Goal: Use online tool/utility: Utilize a website feature to perform a specific function

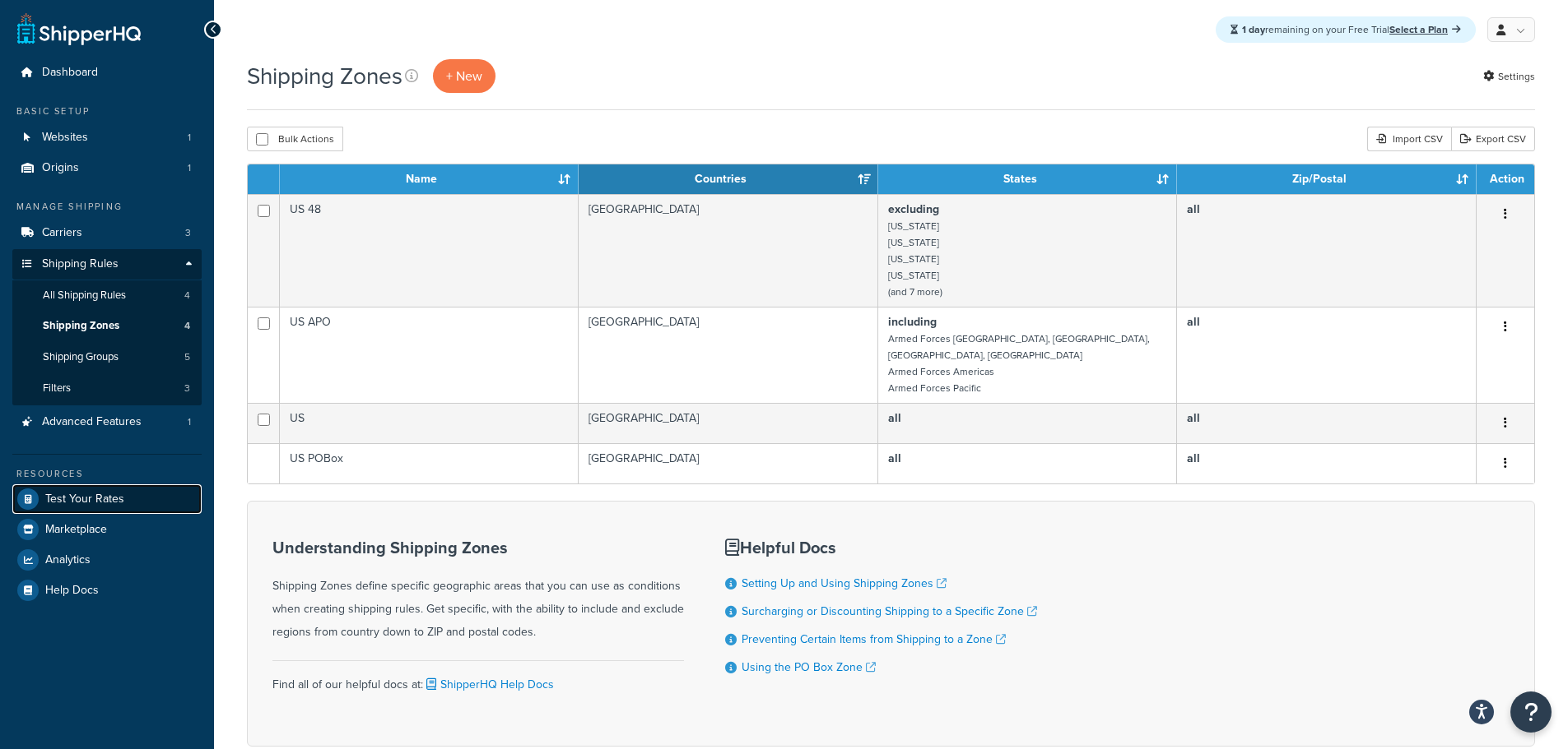
click at [85, 495] on span "Test Your Rates" at bounding box center [85, 500] width 79 height 14
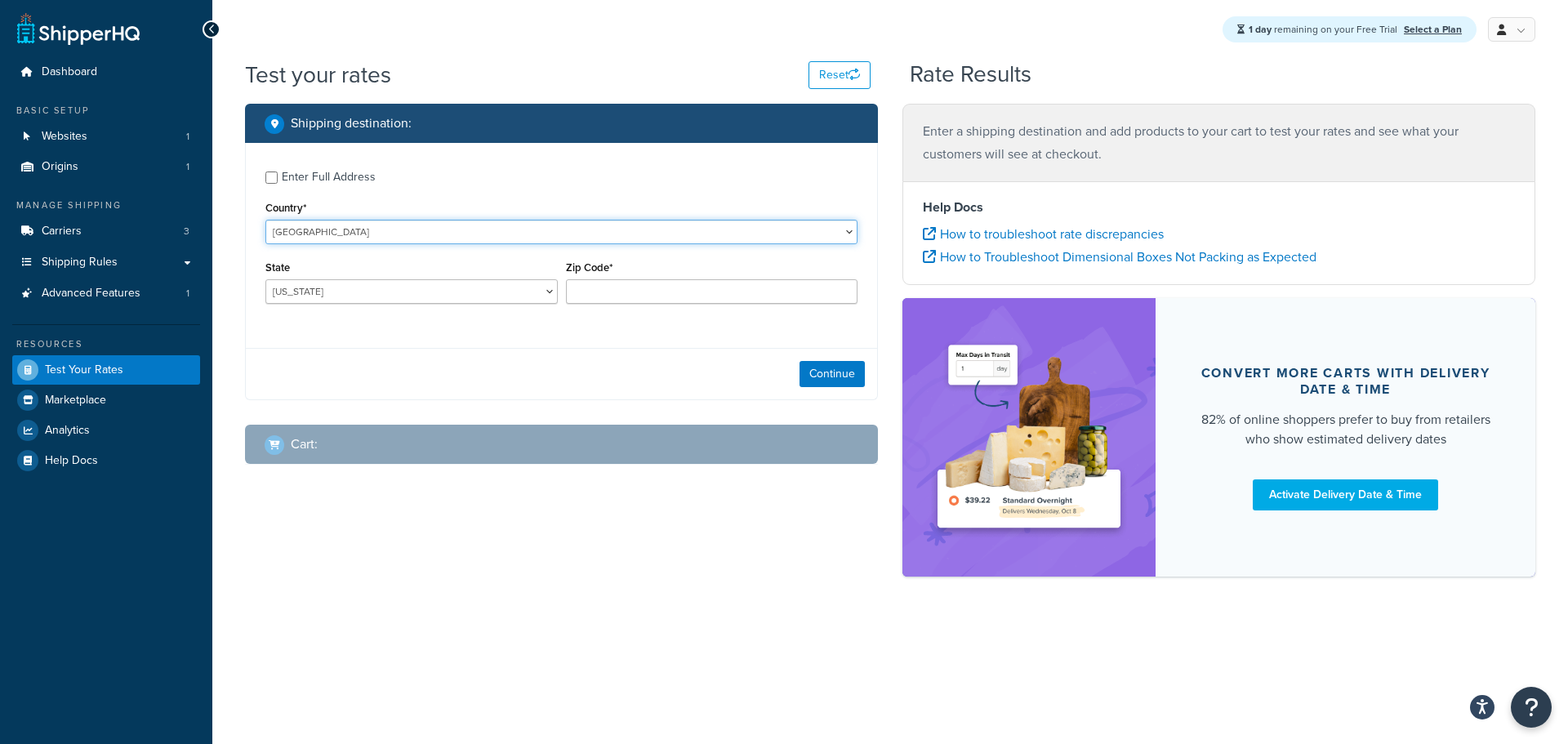
click at [322, 234] on select "[GEOGRAPHIC_DATA] [GEOGRAPHIC_DATA] [GEOGRAPHIC_DATA] [GEOGRAPHIC_DATA] [GEOGRA…" at bounding box center [562, 232] width 592 height 25
select select "CA"
click at [266, 220] on select "[GEOGRAPHIC_DATA] [GEOGRAPHIC_DATA] [GEOGRAPHIC_DATA] [GEOGRAPHIC_DATA] [GEOGRA…" at bounding box center [562, 232] width 592 height 25
click at [318, 299] on select "[GEOGRAPHIC_DATA] [GEOGRAPHIC_DATA] [GEOGRAPHIC_DATA] [GEOGRAPHIC_DATA] [GEOGRA…" at bounding box center [412, 292] width 292 height 25
click at [266, 279] on select "[GEOGRAPHIC_DATA] [GEOGRAPHIC_DATA] [GEOGRAPHIC_DATA] [GEOGRAPHIC_DATA] [GEOGRA…" at bounding box center [412, 292] width 292 height 25
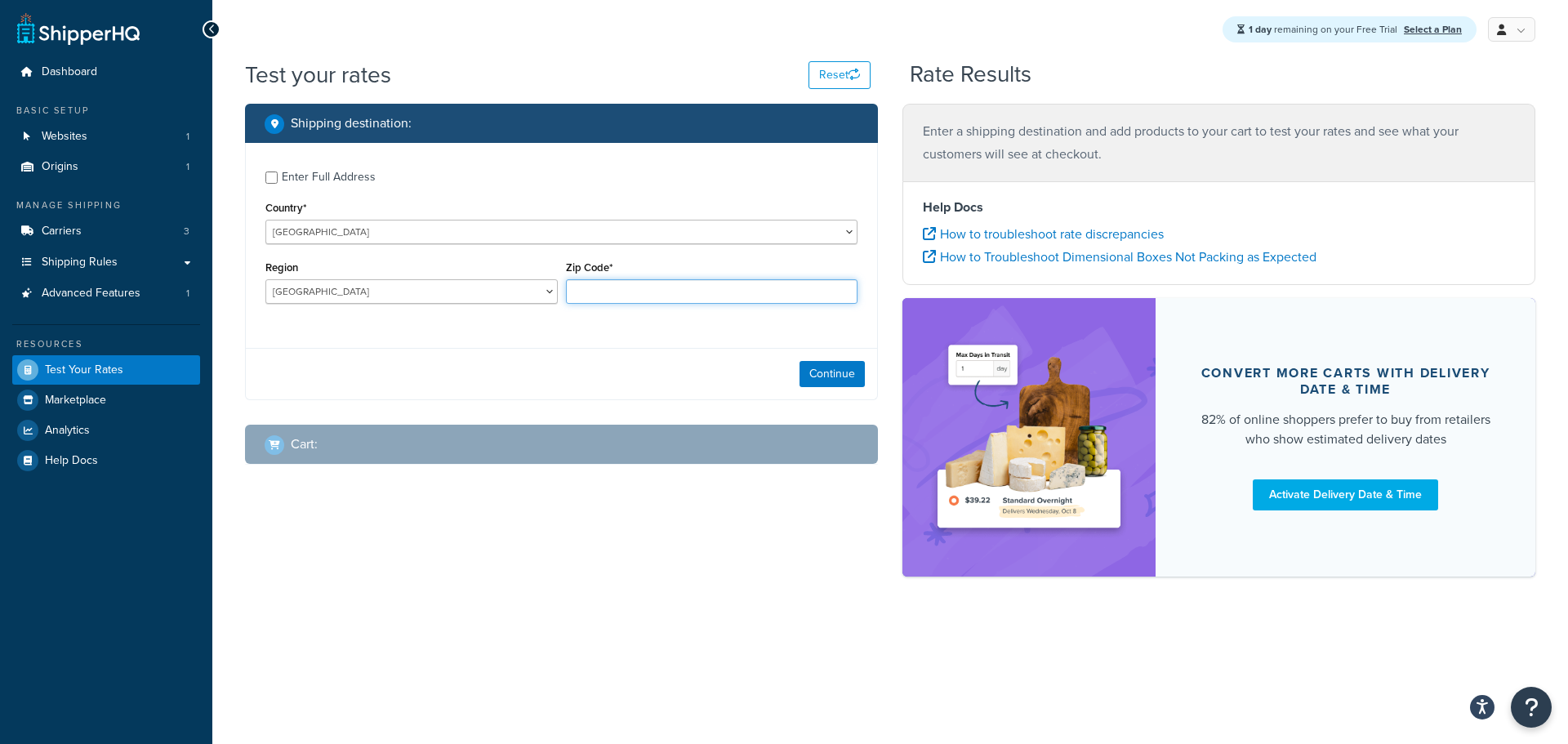
click at [632, 288] on input "Zip Code*" at bounding box center [712, 292] width 292 height 25
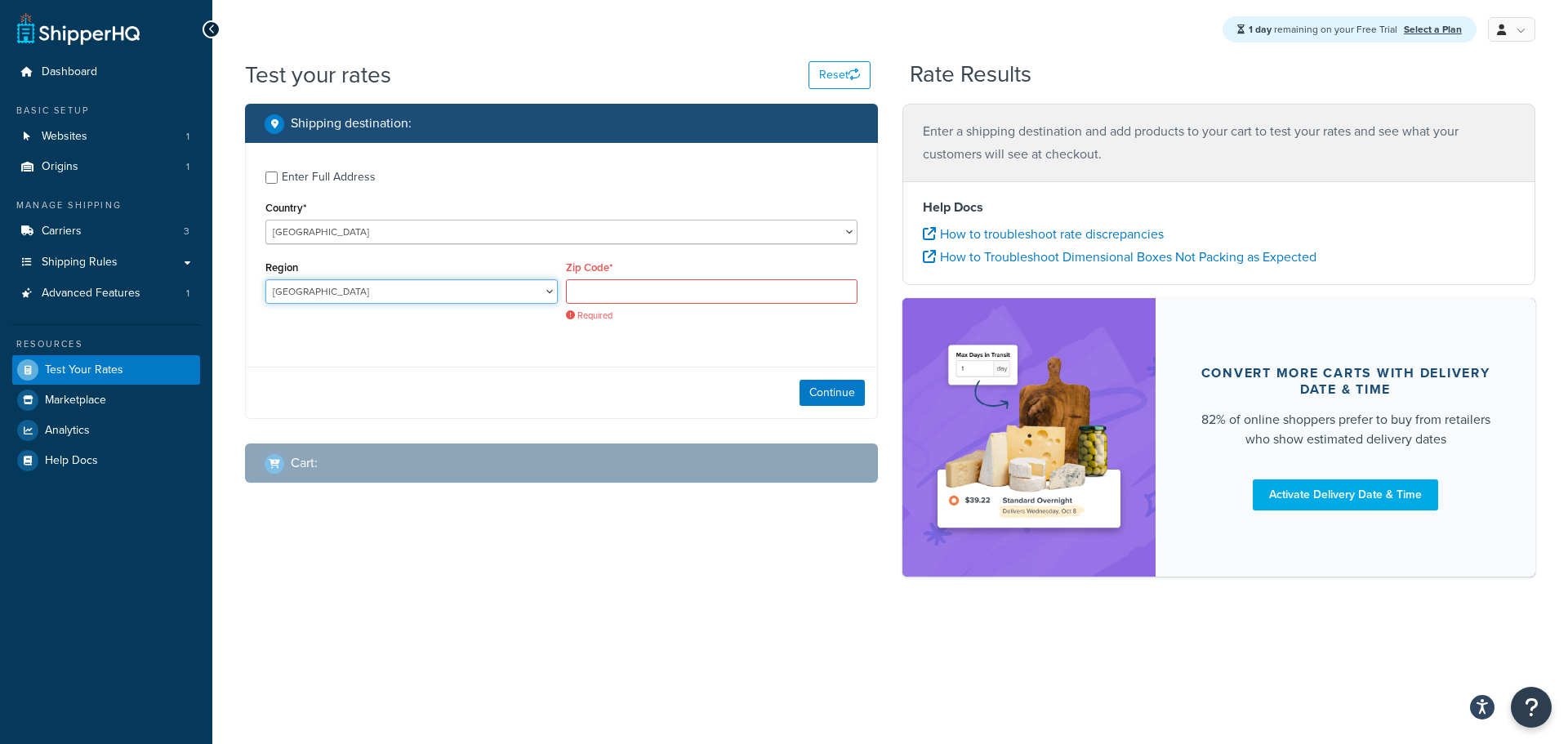
click at [402, 299] on select "[GEOGRAPHIC_DATA] [GEOGRAPHIC_DATA] [GEOGRAPHIC_DATA] [GEOGRAPHIC_DATA] [GEOGRA…" at bounding box center [412, 292] width 292 height 25
click at [584, 286] on input "Zip Code*" at bounding box center [712, 292] width 292 height 25
paste input "T1X 0L3"
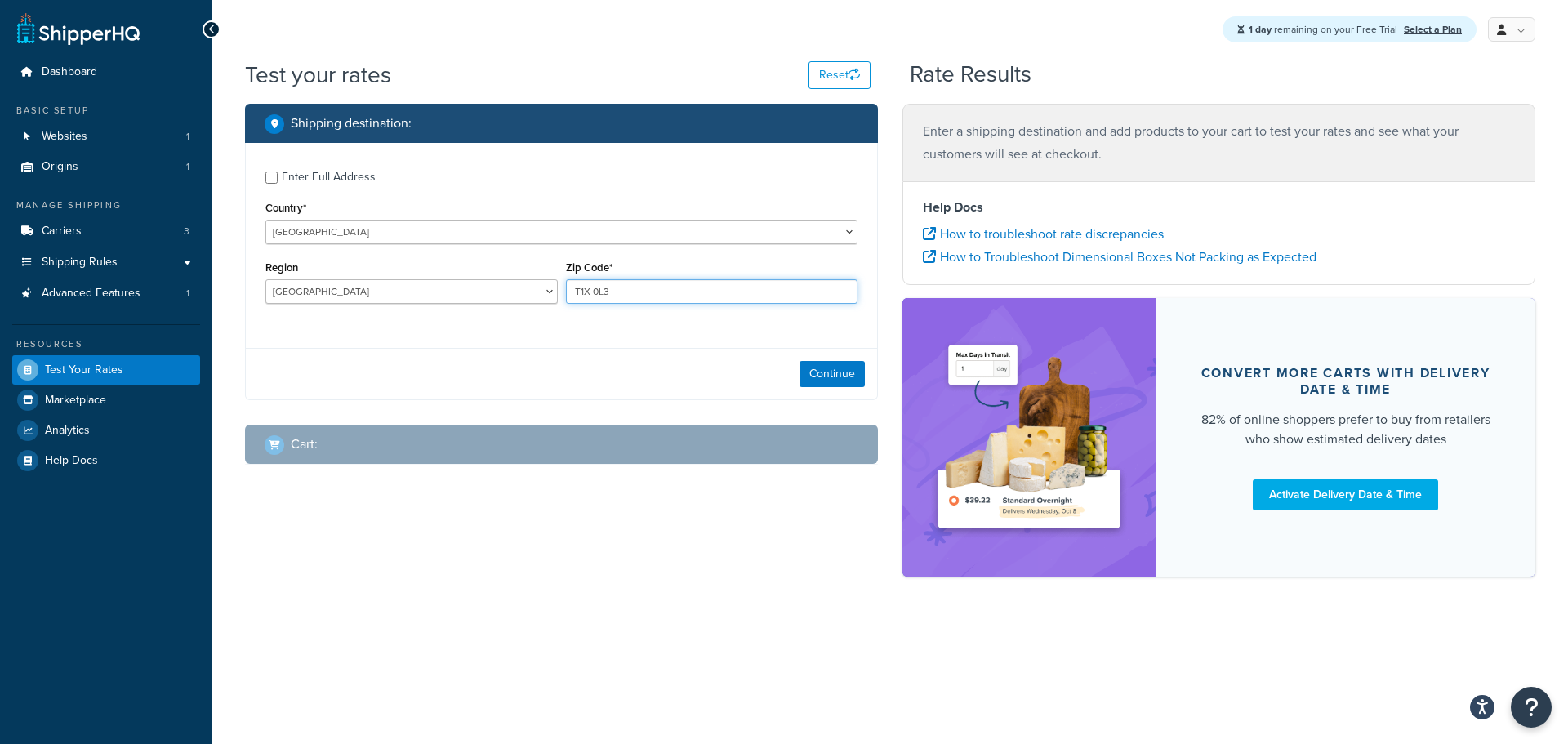
type input "T1X 0L3"
click at [817, 373] on button "Continue" at bounding box center [832, 375] width 65 height 27
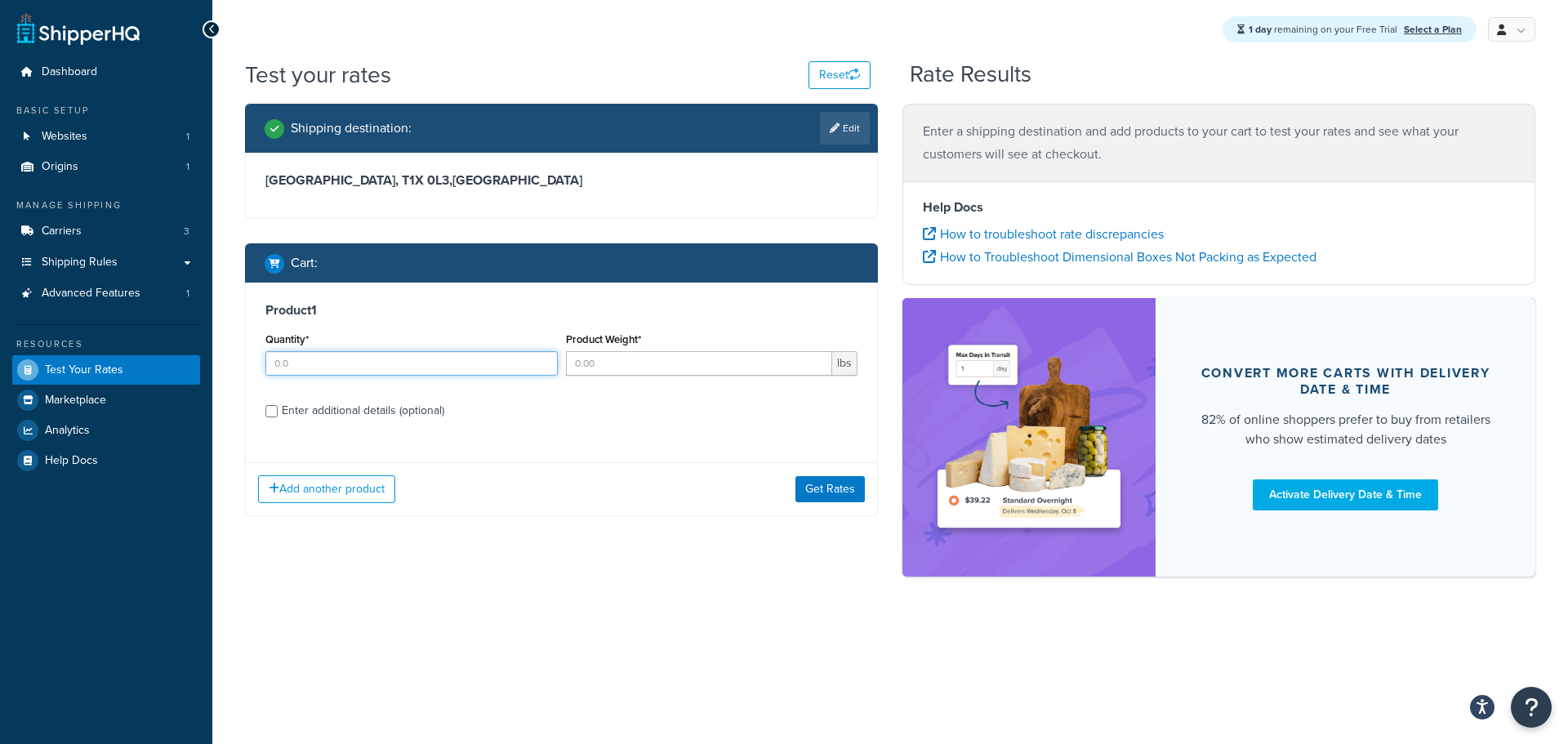
click at [310, 369] on input "Quantity*" at bounding box center [412, 364] width 292 height 25
type input "1"
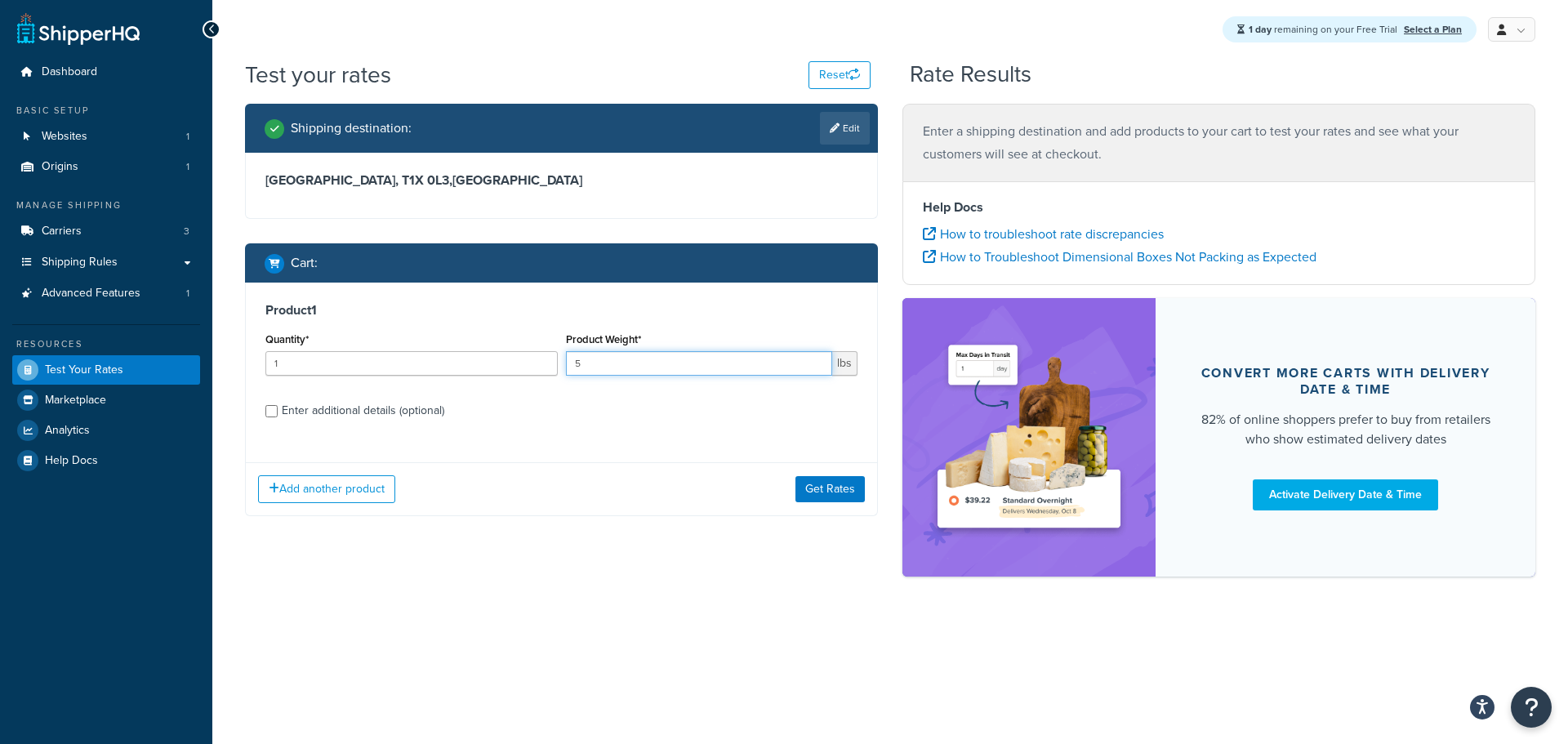
drag, startPoint x: 586, startPoint y: 359, endPoint x: 549, endPoint y: 359, distance: 37.0
click at [549, 359] on div "Quantity* 1 Product Weight* 5 lbs" at bounding box center [562, 359] width 601 height 60
type input "5"
click at [268, 406] on input "Enter additional details (optional)" at bounding box center [272, 412] width 12 height 12
checkbox input "true"
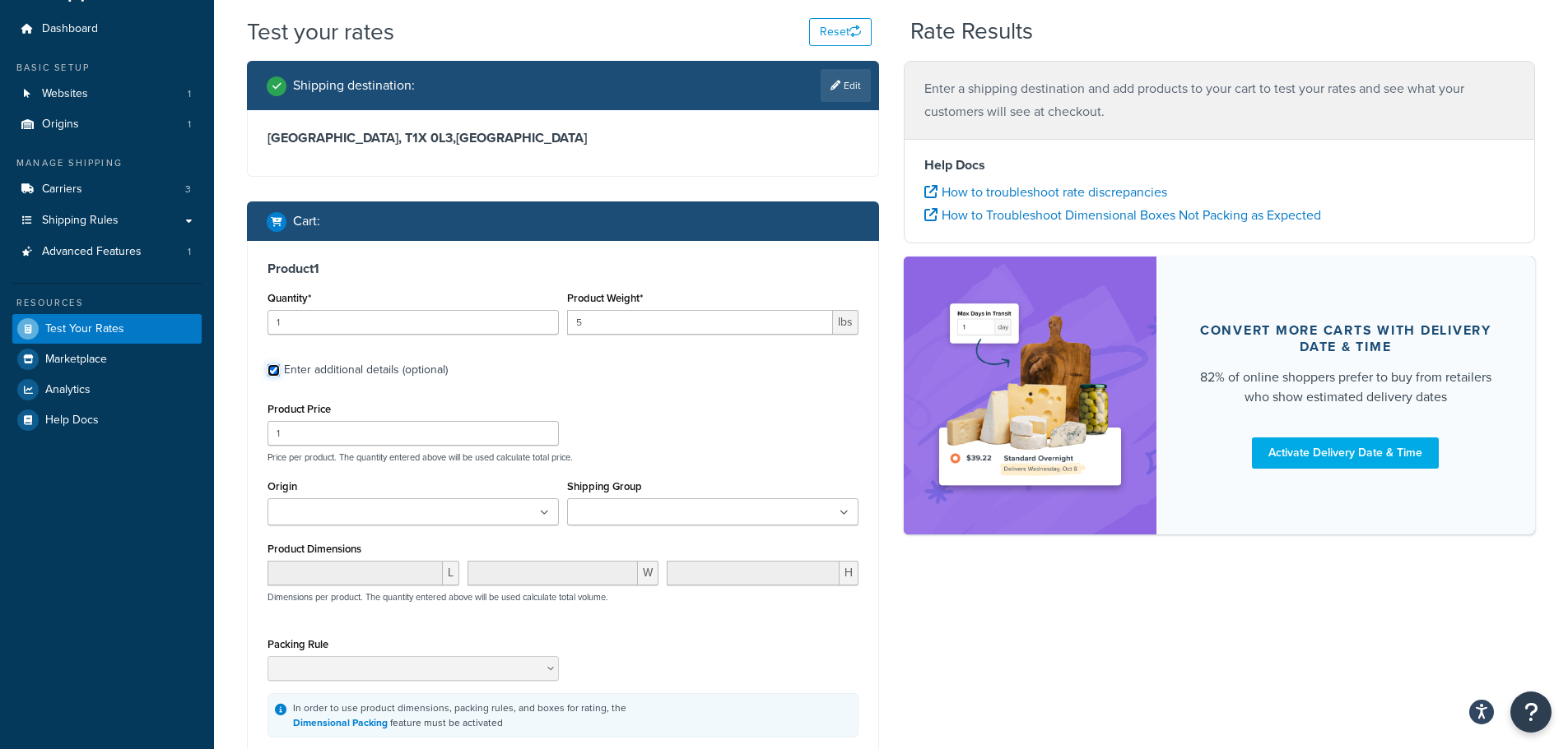
scroll to position [82, 0]
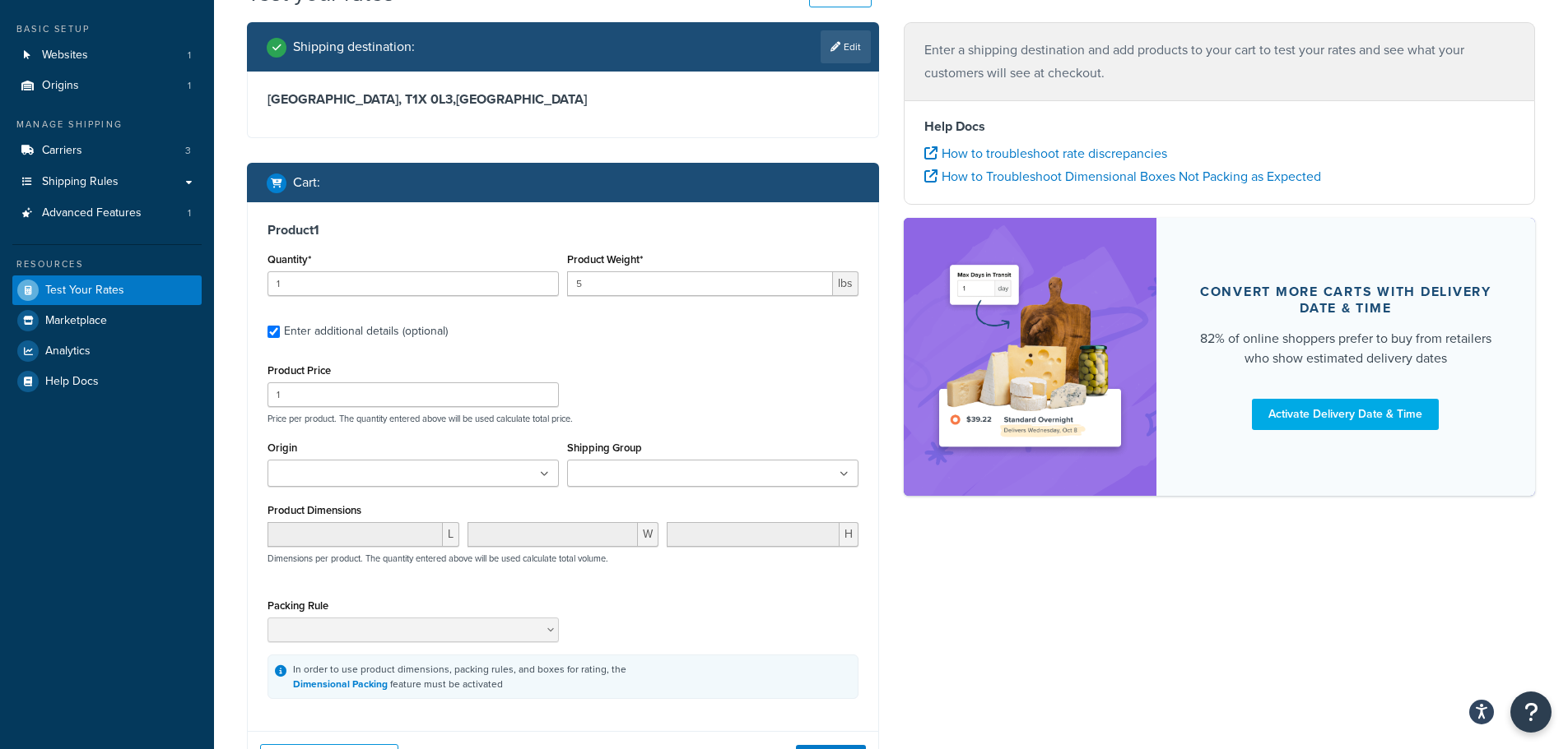
click at [475, 480] on ul at bounding box center [413, 473] width 291 height 28
click at [573, 471] on input "Shipping Group" at bounding box center [645, 474] width 146 height 18
click at [726, 413] on p "Price per product. The quantity entered above will be used calculate total pric…" at bounding box center [562, 418] width 599 height 12
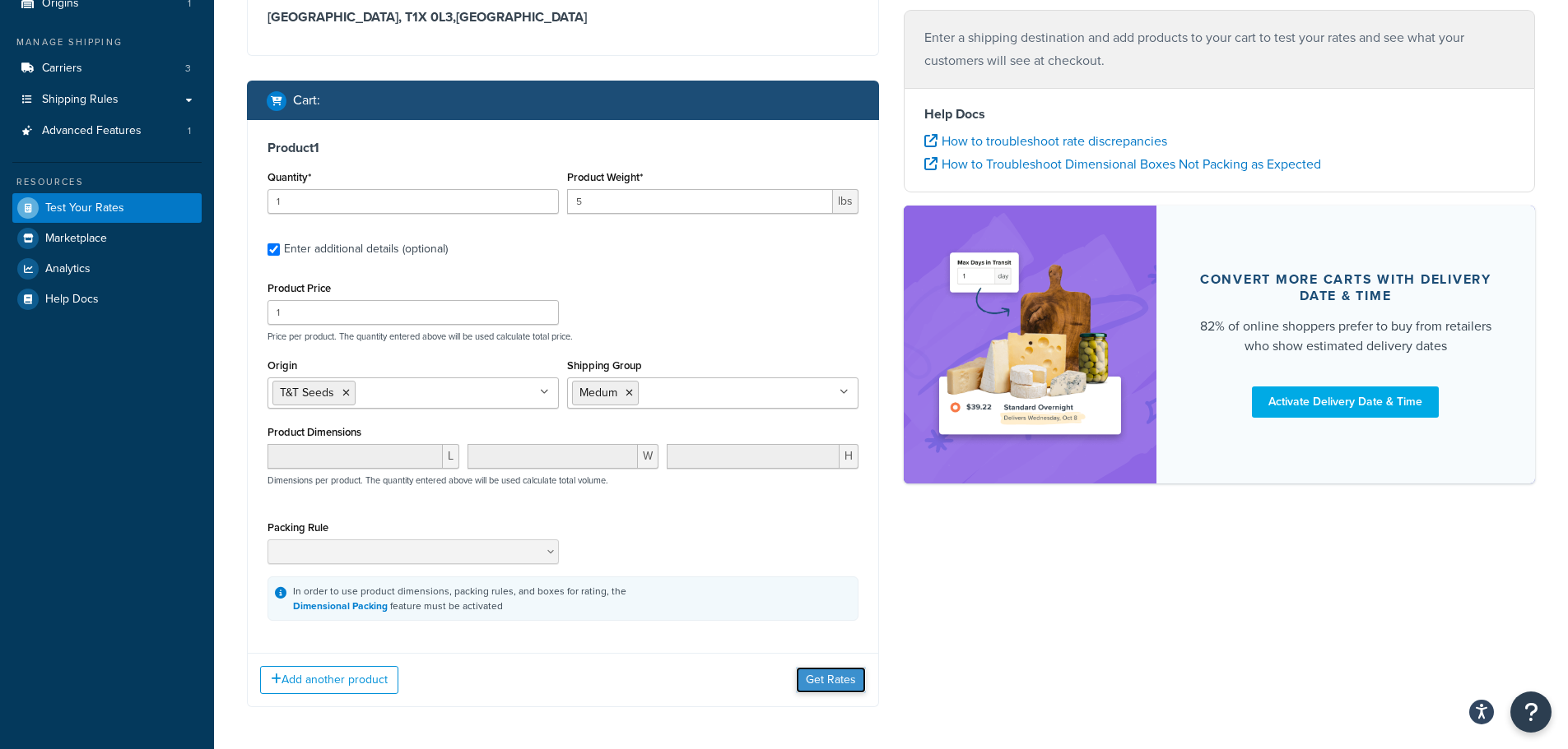
click at [837, 674] on button "Get Rates" at bounding box center [830, 681] width 70 height 27
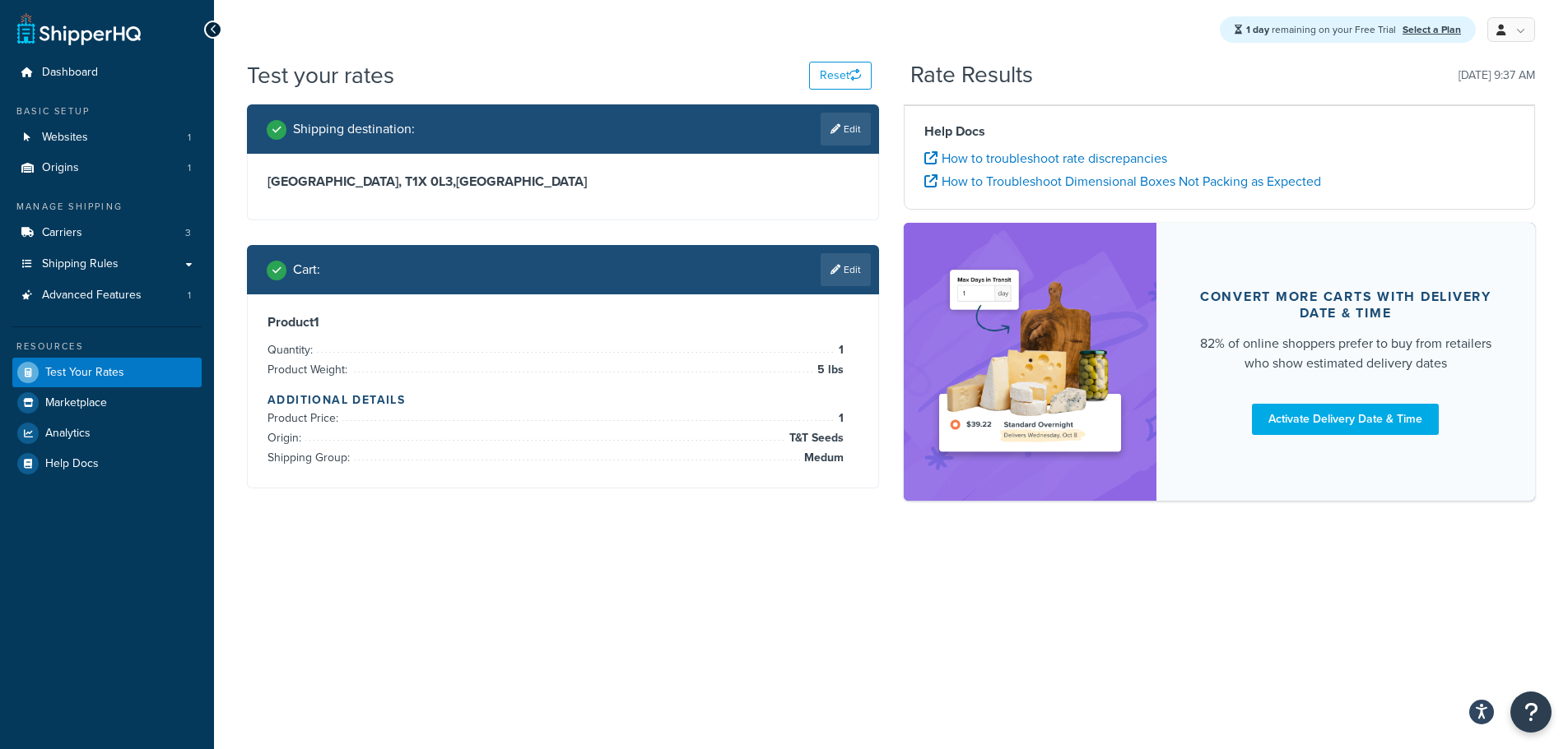
scroll to position [0, 0]
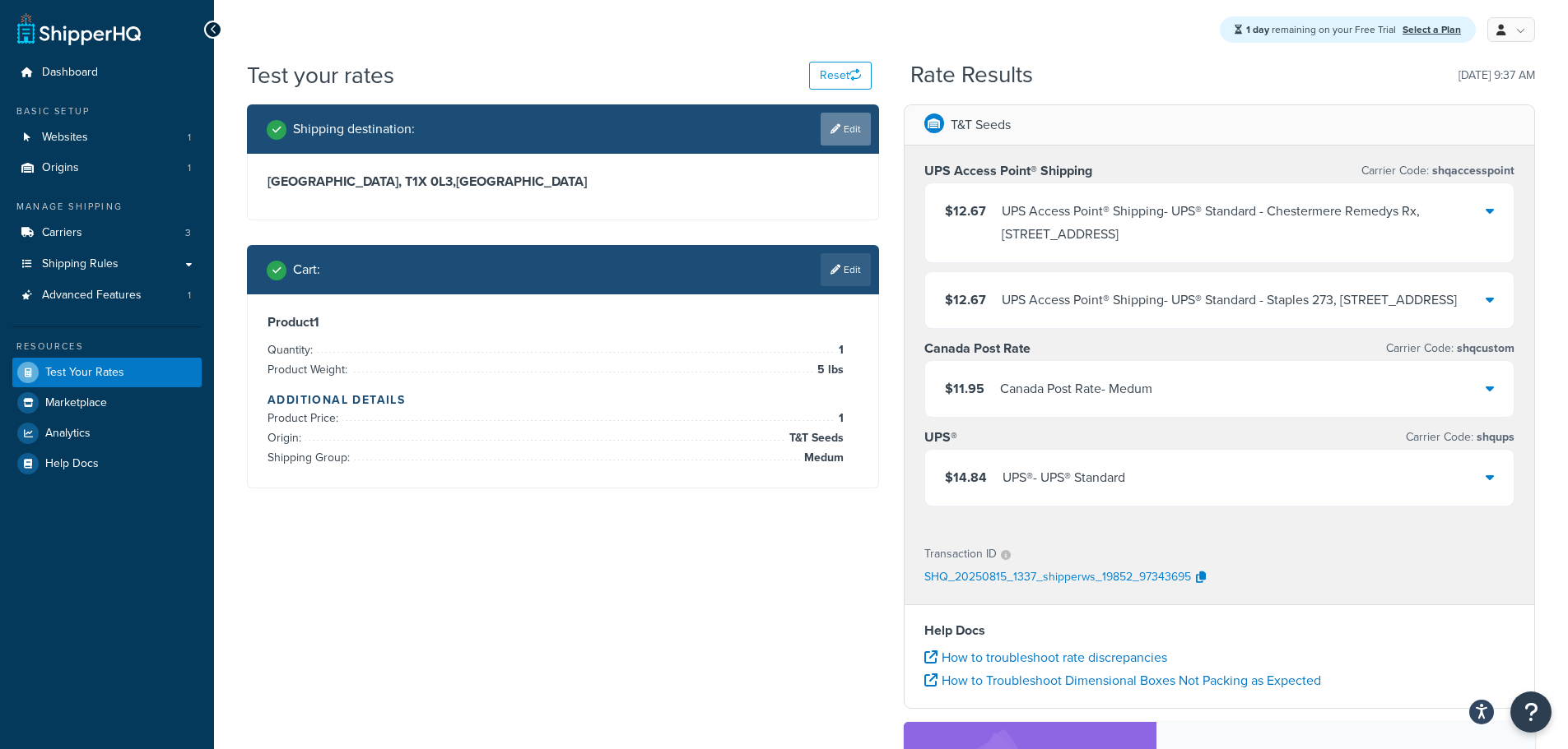
click at [859, 125] on link "Edit" at bounding box center [845, 129] width 50 height 33
select select "CA"
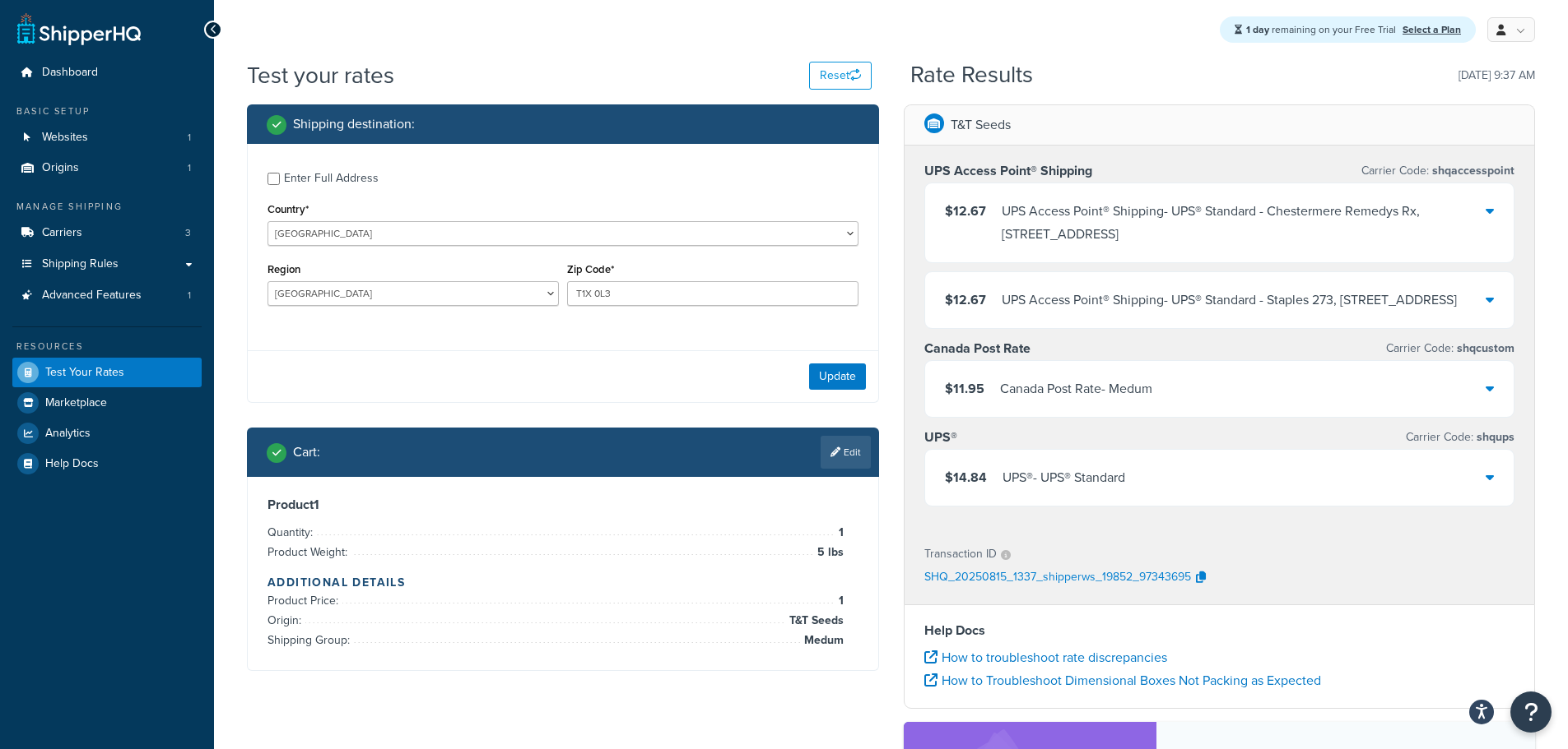
click at [845, 458] on link "Edit" at bounding box center [845, 452] width 50 height 33
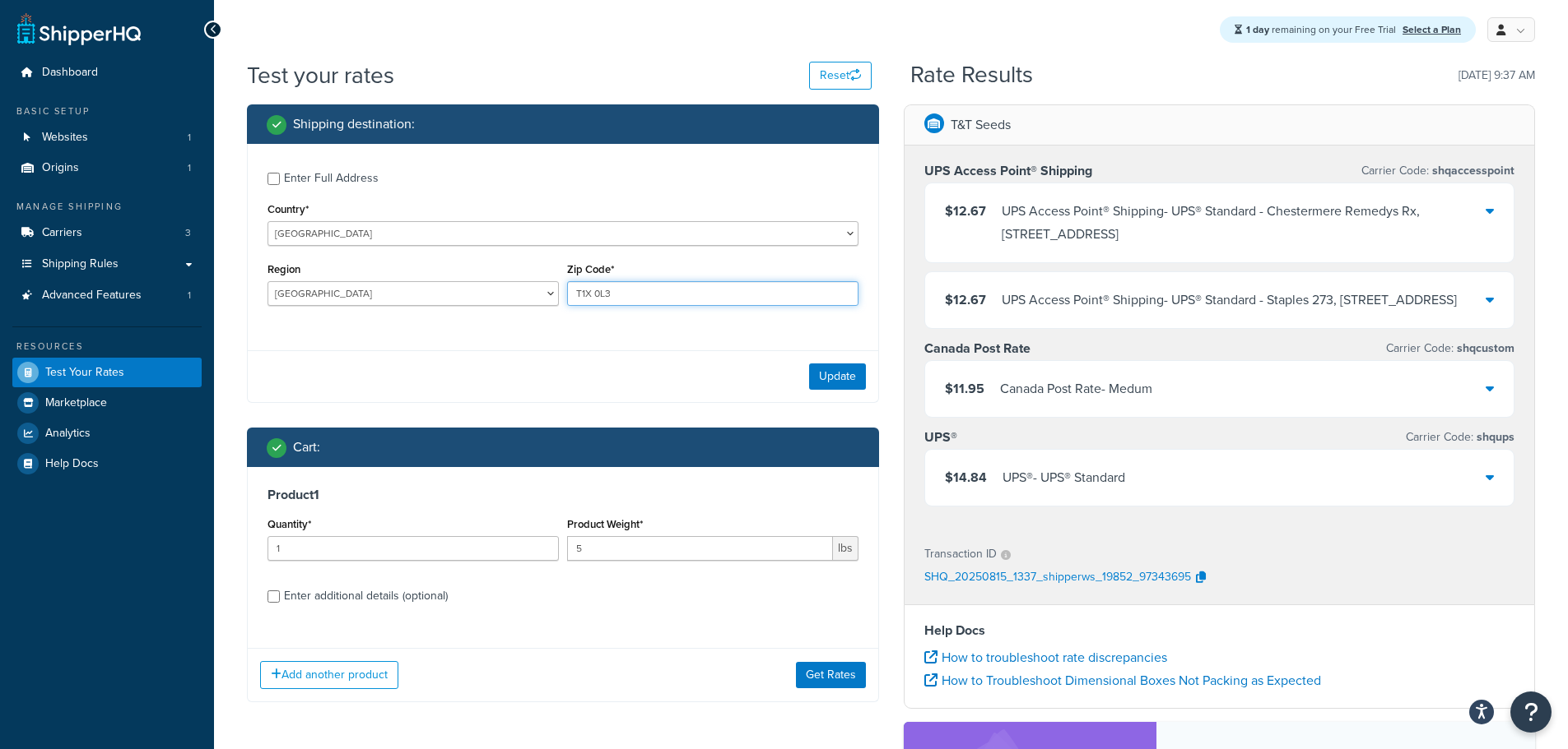
drag, startPoint x: 631, startPoint y: 294, endPoint x: 535, endPoint y: 294, distance: 96.0
click at [535, 294] on div "Region [GEOGRAPHIC_DATA] [GEOGRAPHIC_DATA] [GEOGRAPHIC_DATA] [GEOGRAPHIC_DATA] …" at bounding box center [562, 288] width 599 height 60
paste input "r7n 1c"
type input "r7n 1c3"
click at [845, 378] on button "Update" at bounding box center [837, 377] width 57 height 27
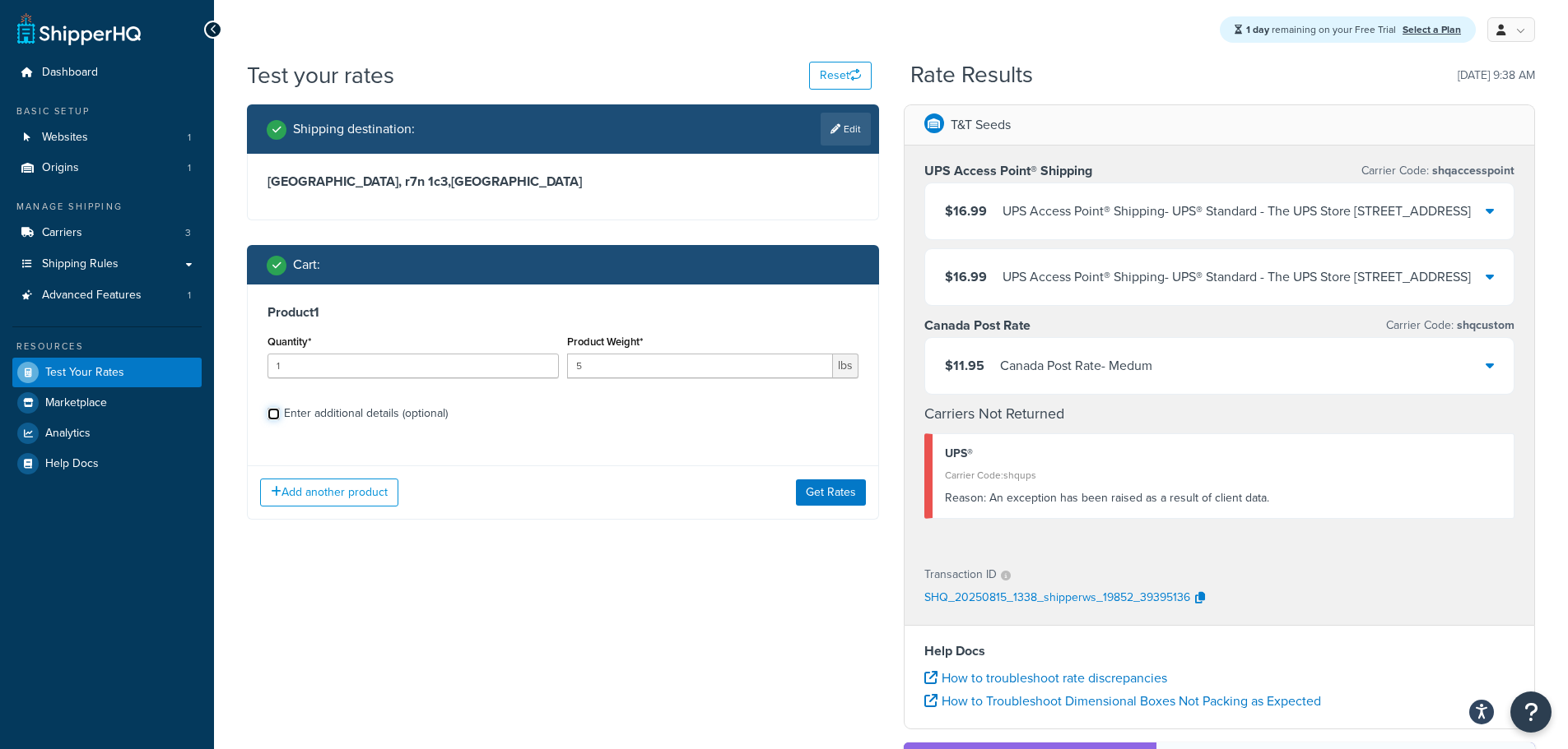
click at [279, 413] on input "Enter additional details (optional)" at bounding box center [274, 415] width 12 height 12
checkbox input "true"
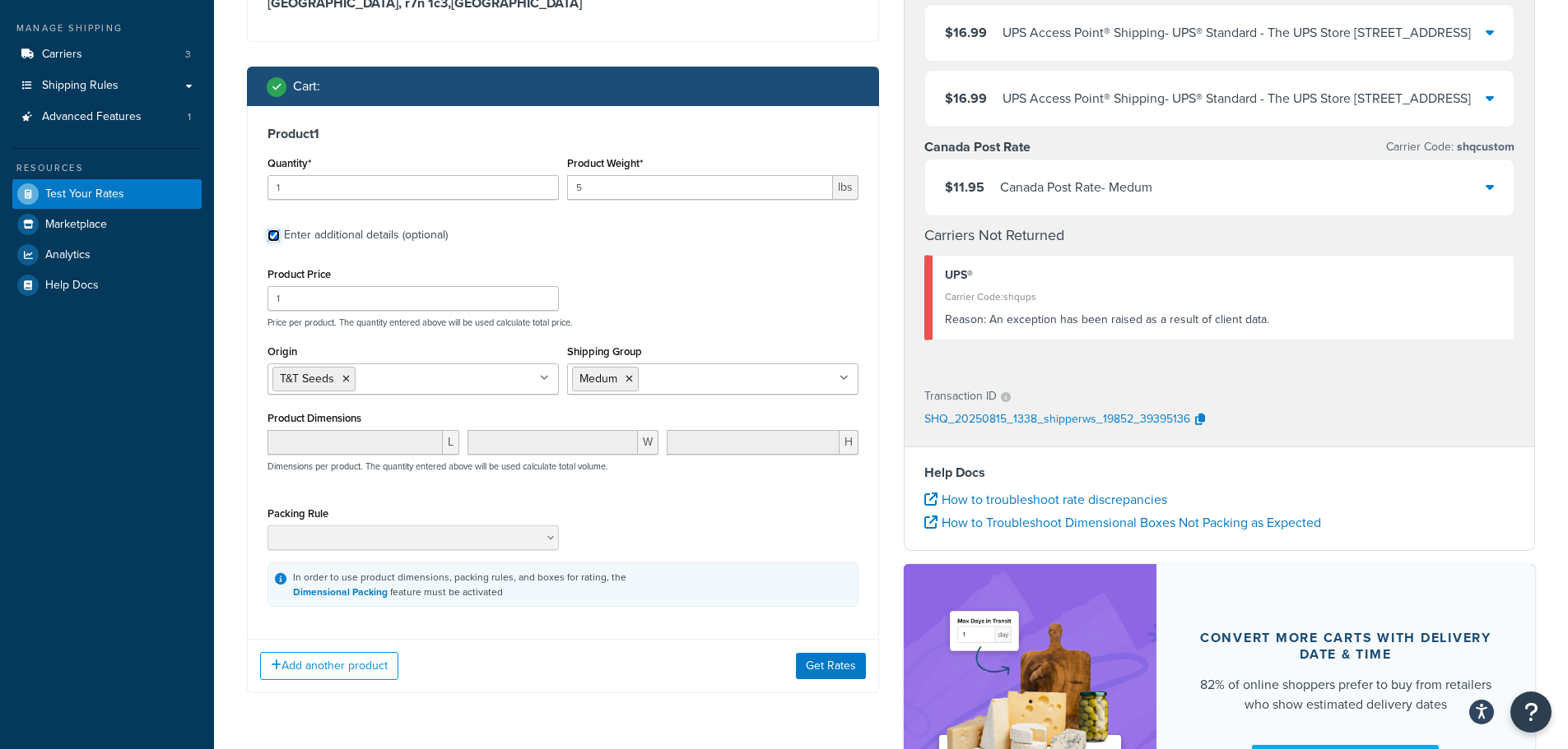
scroll to position [246, 0]
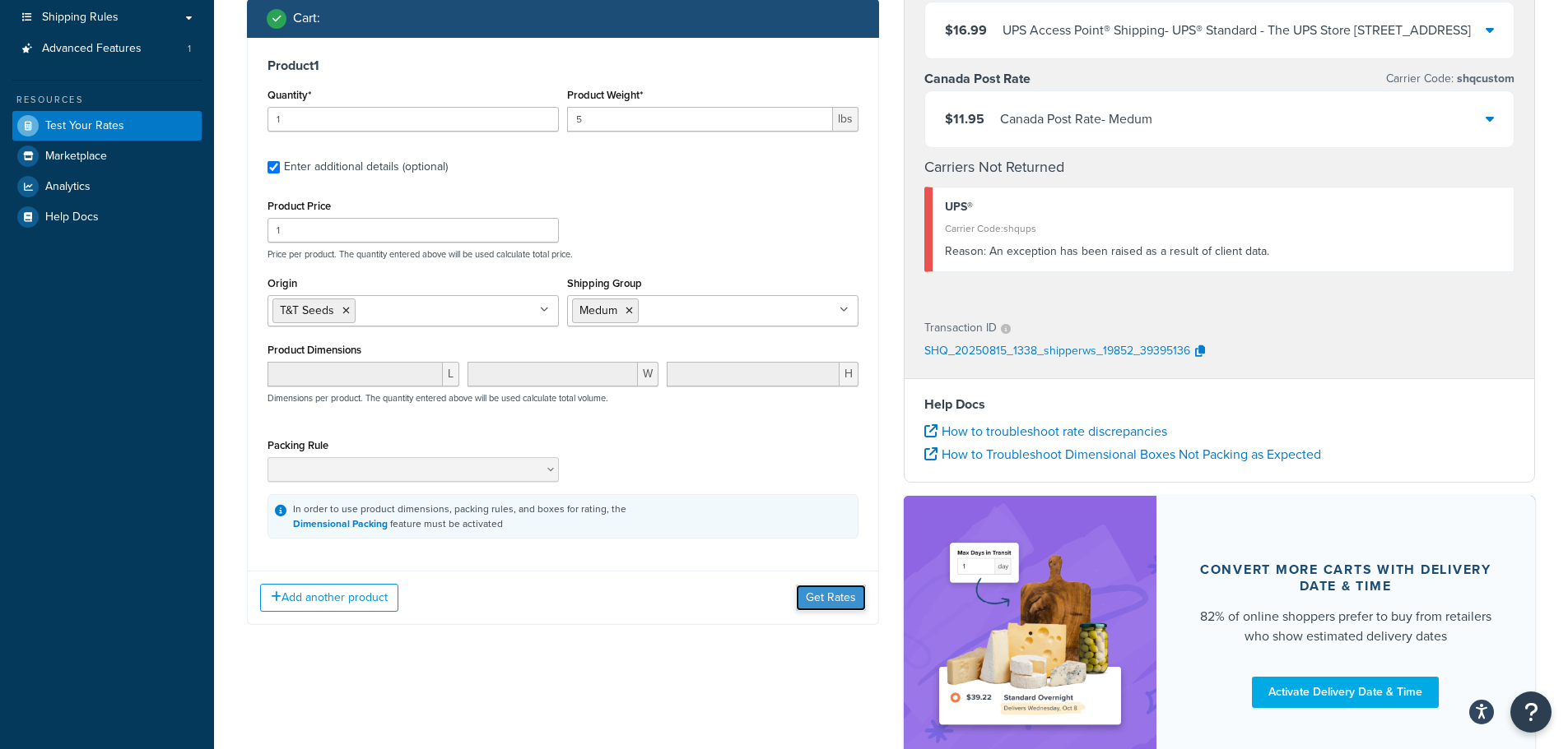
click at [821, 600] on button "Get Rates" at bounding box center [830, 598] width 70 height 27
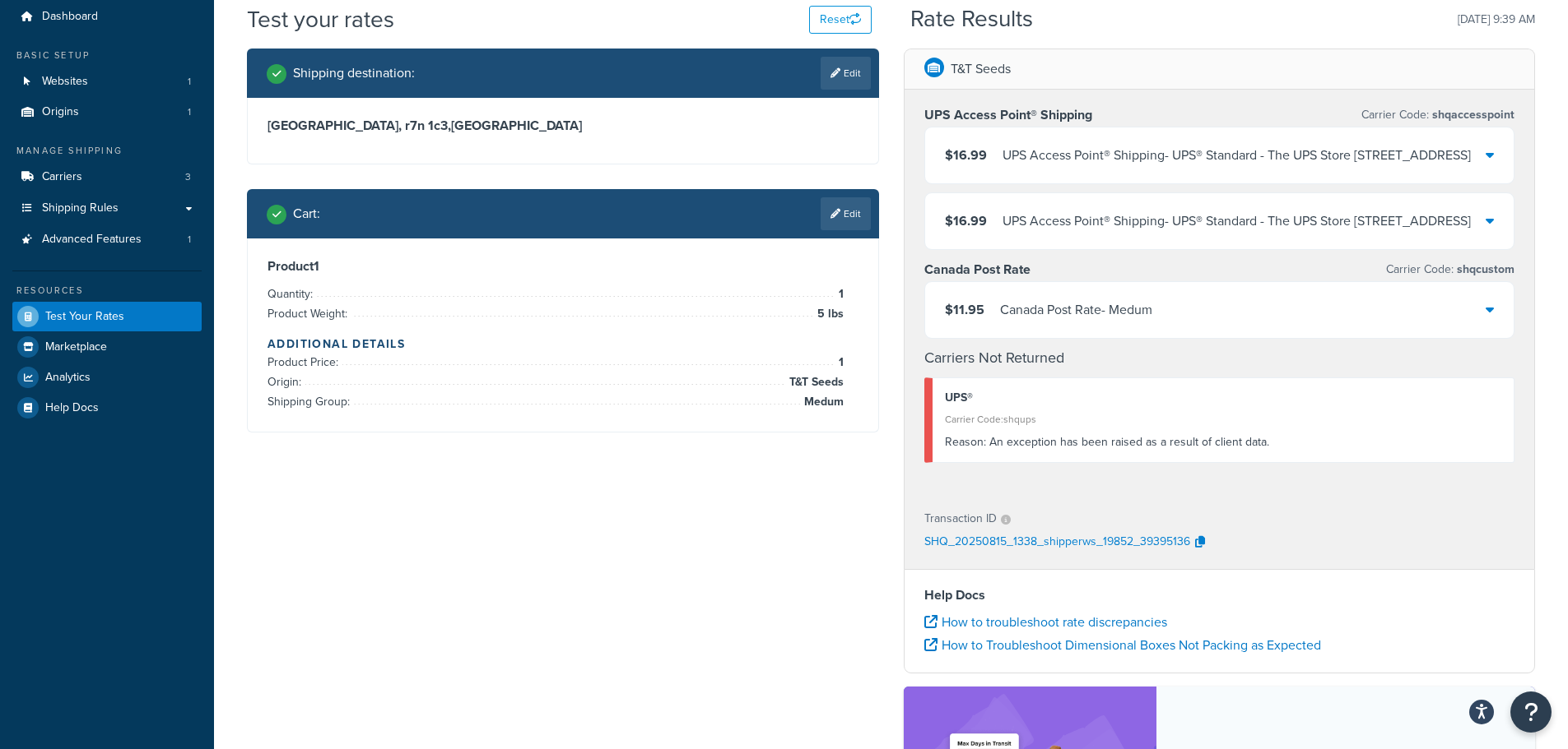
scroll to position [0, 0]
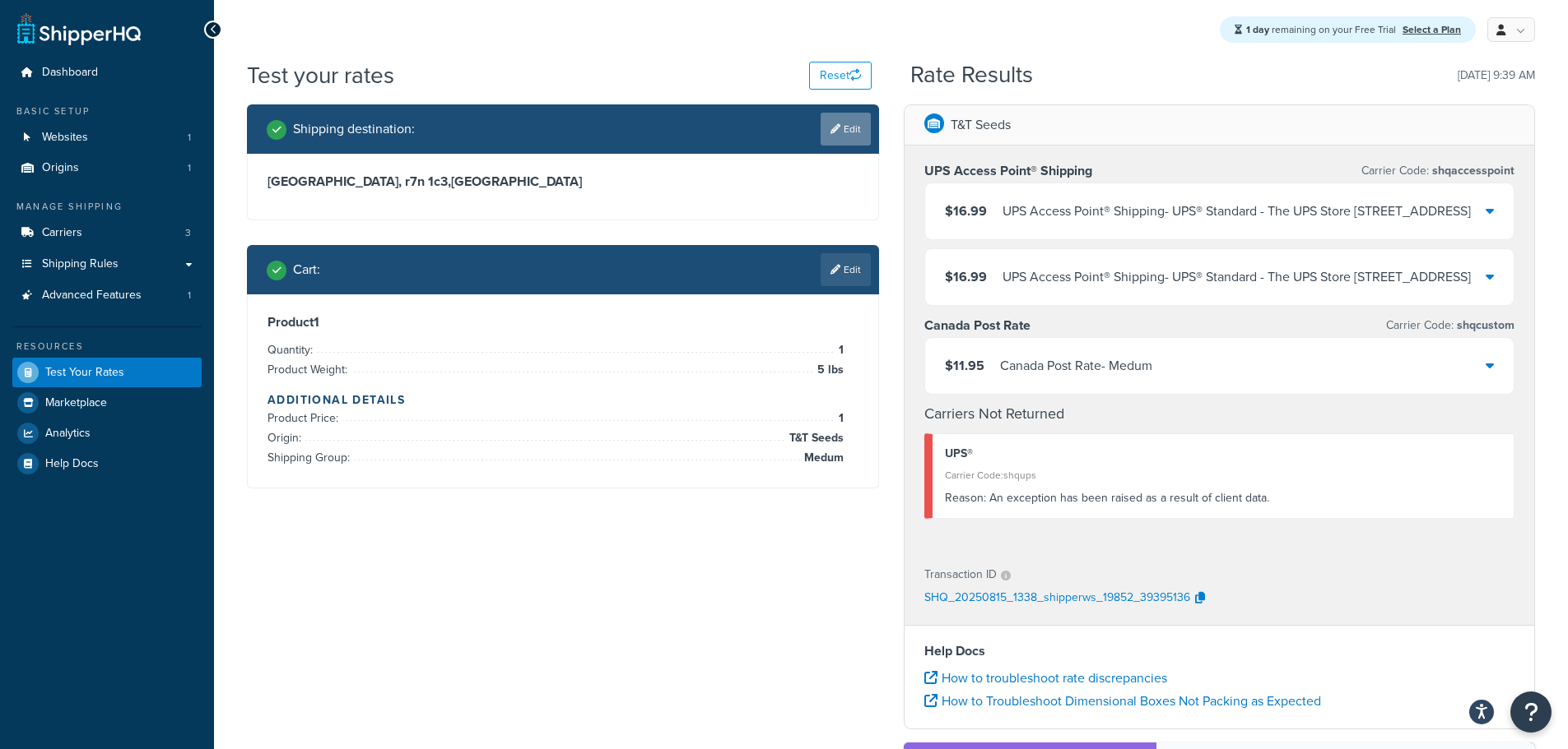
click at [857, 130] on link "Edit" at bounding box center [845, 129] width 50 height 33
select select "CA"
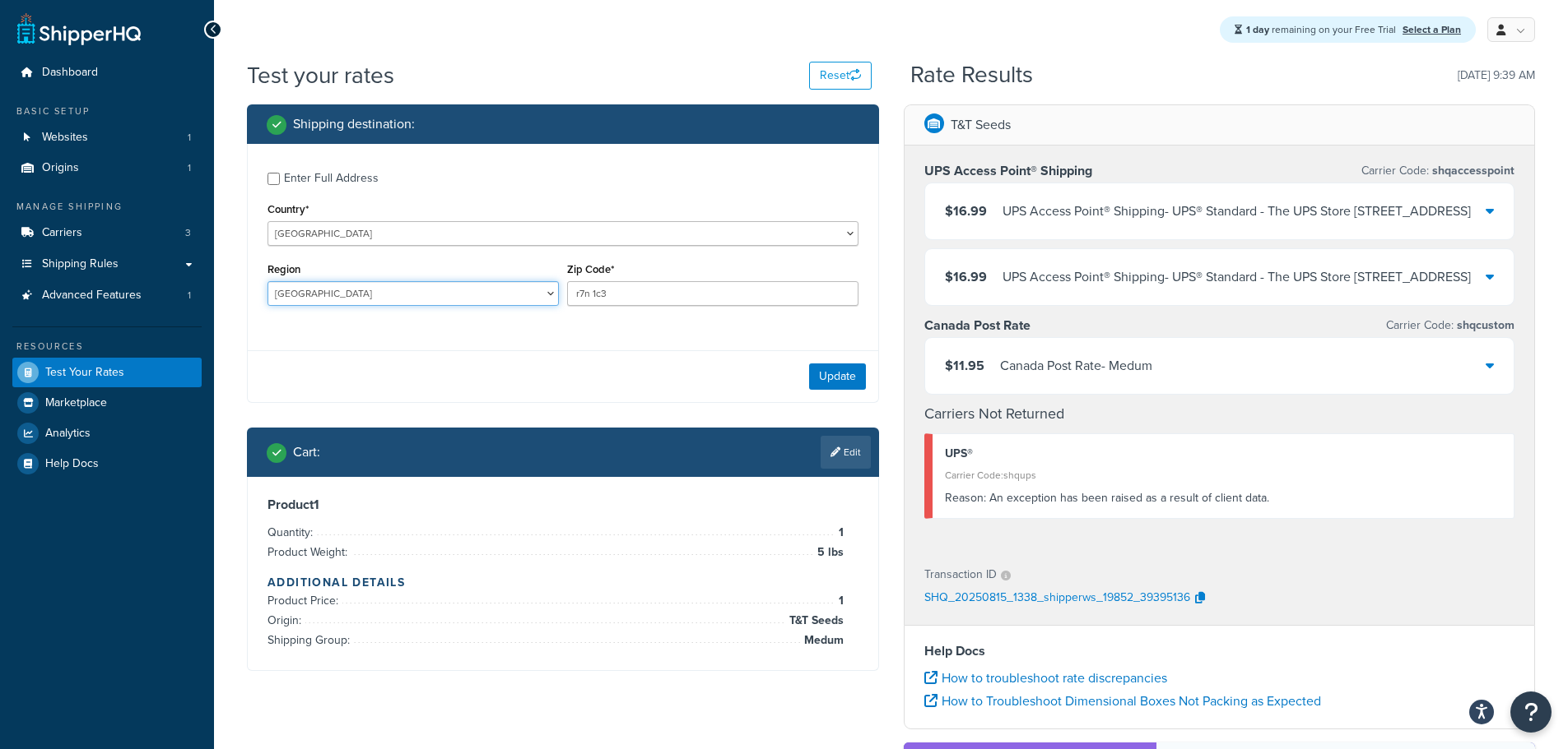
click at [349, 301] on select "[GEOGRAPHIC_DATA] [GEOGRAPHIC_DATA] [GEOGRAPHIC_DATA] [GEOGRAPHIC_DATA] [GEOGRA…" at bounding box center [413, 294] width 291 height 25
select select "MB"
click at [268, 281] on select "[GEOGRAPHIC_DATA] [GEOGRAPHIC_DATA] [GEOGRAPHIC_DATA] [GEOGRAPHIC_DATA] [GEOGRA…" at bounding box center [413, 294] width 291 height 25
click at [831, 384] on button "Update" at bounding box center [837, 377] width 57 height 27
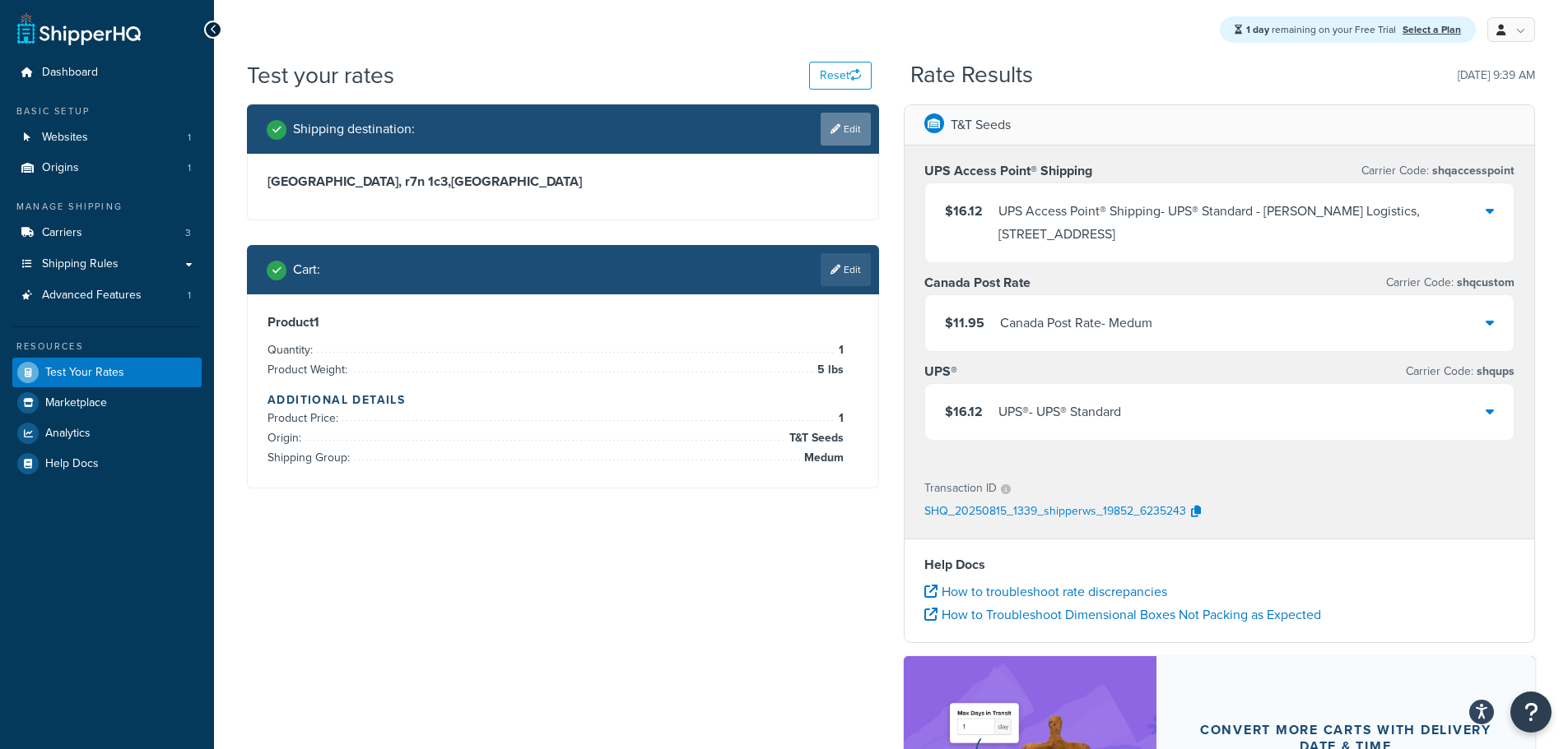
click at [834, 122] on link "Edit" at bounding box center [845, 129] width 50 height 33
select select "CA"
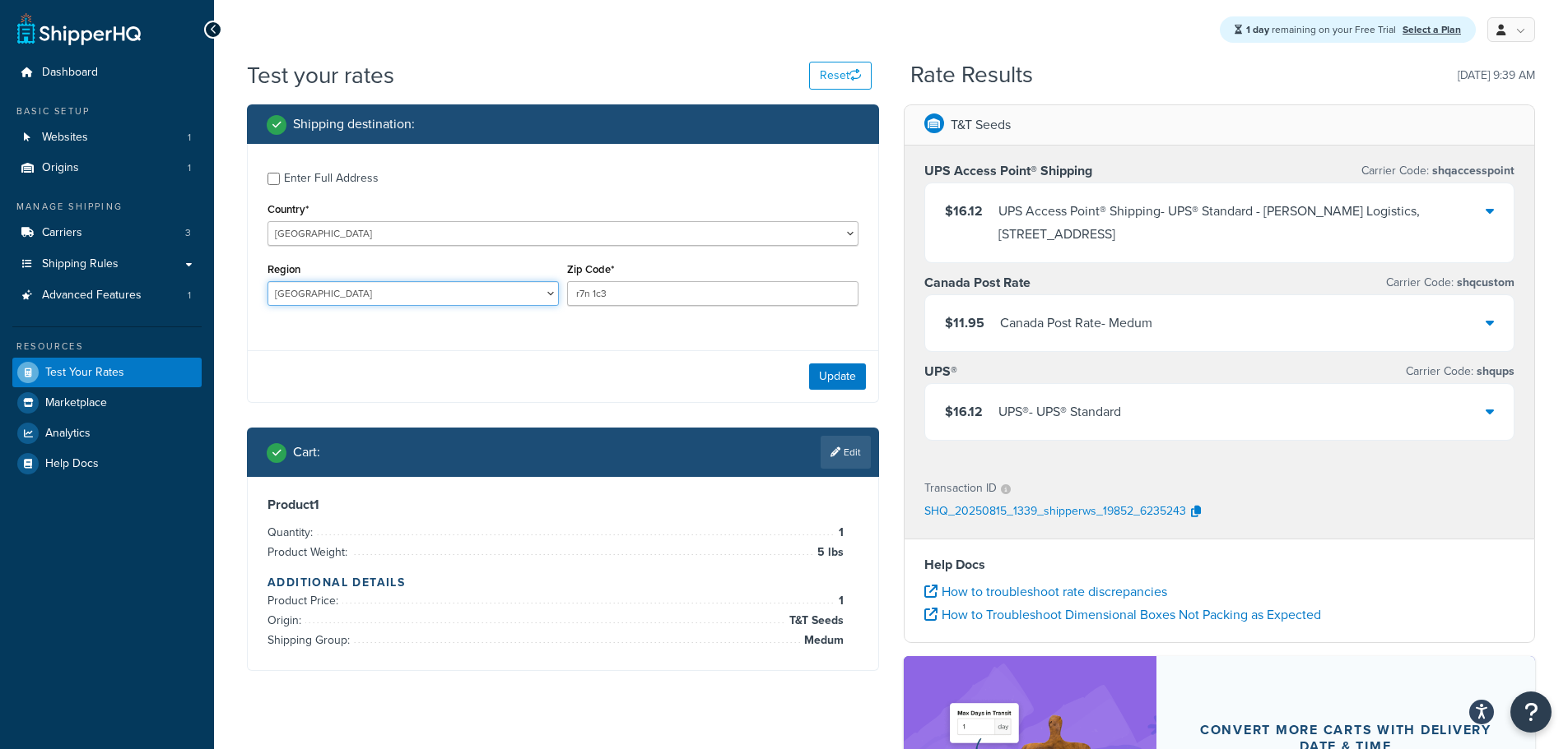
drag, startPoint x: 326, startPoint y: 295, endPoint x: 217, endPoint y: 284, distance: 109.6
click at [217, 284] on div "Test your rates Reset Rate Results [DATE] 9:39 AM Shipping destination : Enter …" at bounding box center [890, 526] width 1354 height 933
select select "ON"
click at [268, 281] on select "[GEOGRAPHIC_DATA] [GEOGRAPHIC_DATA] [GEOGRAPHIC_DATA] [GEOGRAPHIC_DATA] [GEOGRA…" at bounding box center [413, 294] width 291 height 25
drag, startPoint x: 584, startPoint y: 291, endPoint x: 529, endPoint y: 287, distance: 55.1
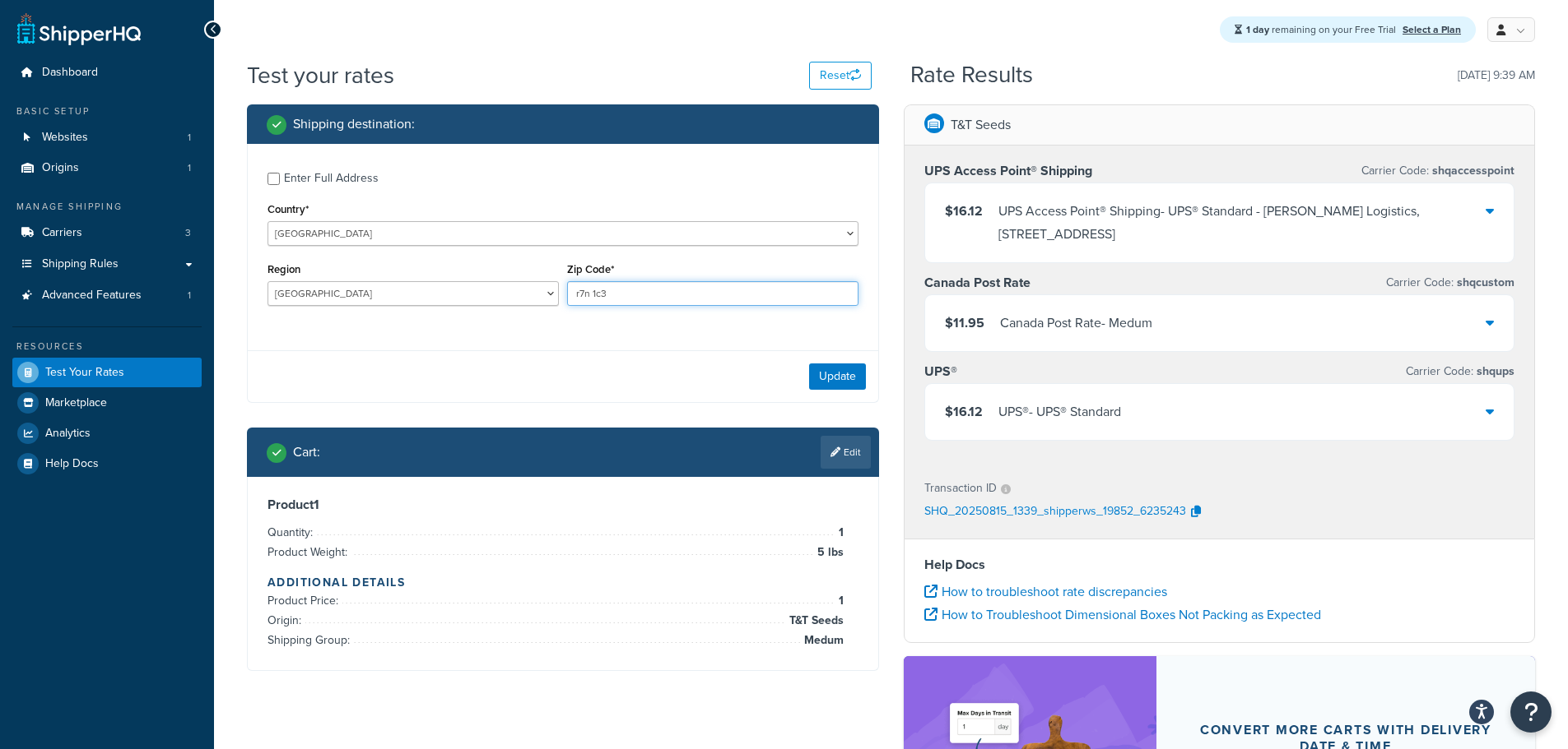
click at [529, 287] on div "Region [GEOGRAPHIC_DATA] [GEOGRAPHIC_DATA] [GEOGRAPHIC_DATA] [GEOGRAPHIC_DATA] …" at bounding box center [562, 288] width 599 height 60
paste input "K0H 1P0"
type input "K0H 1P0"
click at [849, 377] on button "Update" at bounding box center [837, 377] width 57 height 27
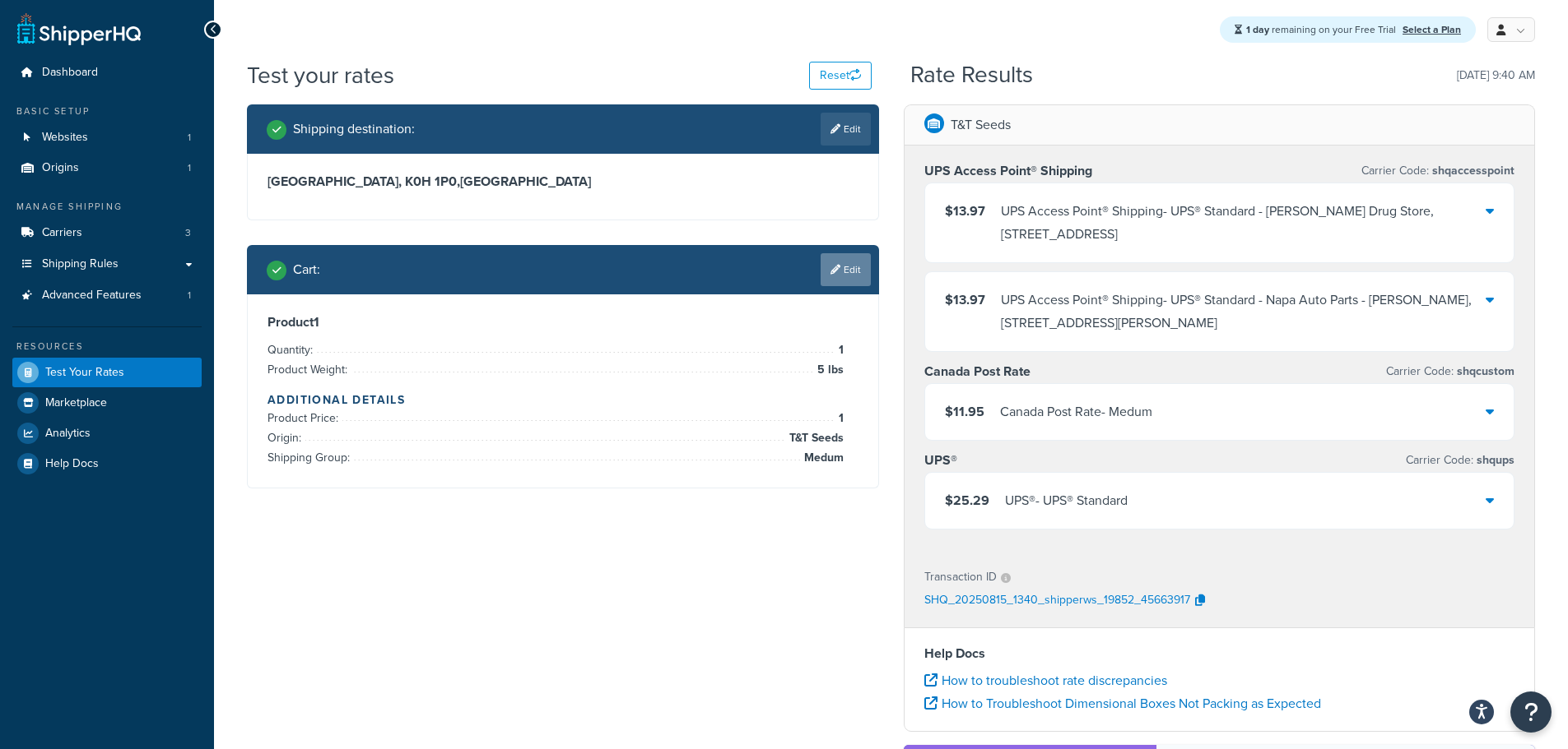
click at [847, 270] on link "Edit" at bounding box center [845, 270] width 50 height 33
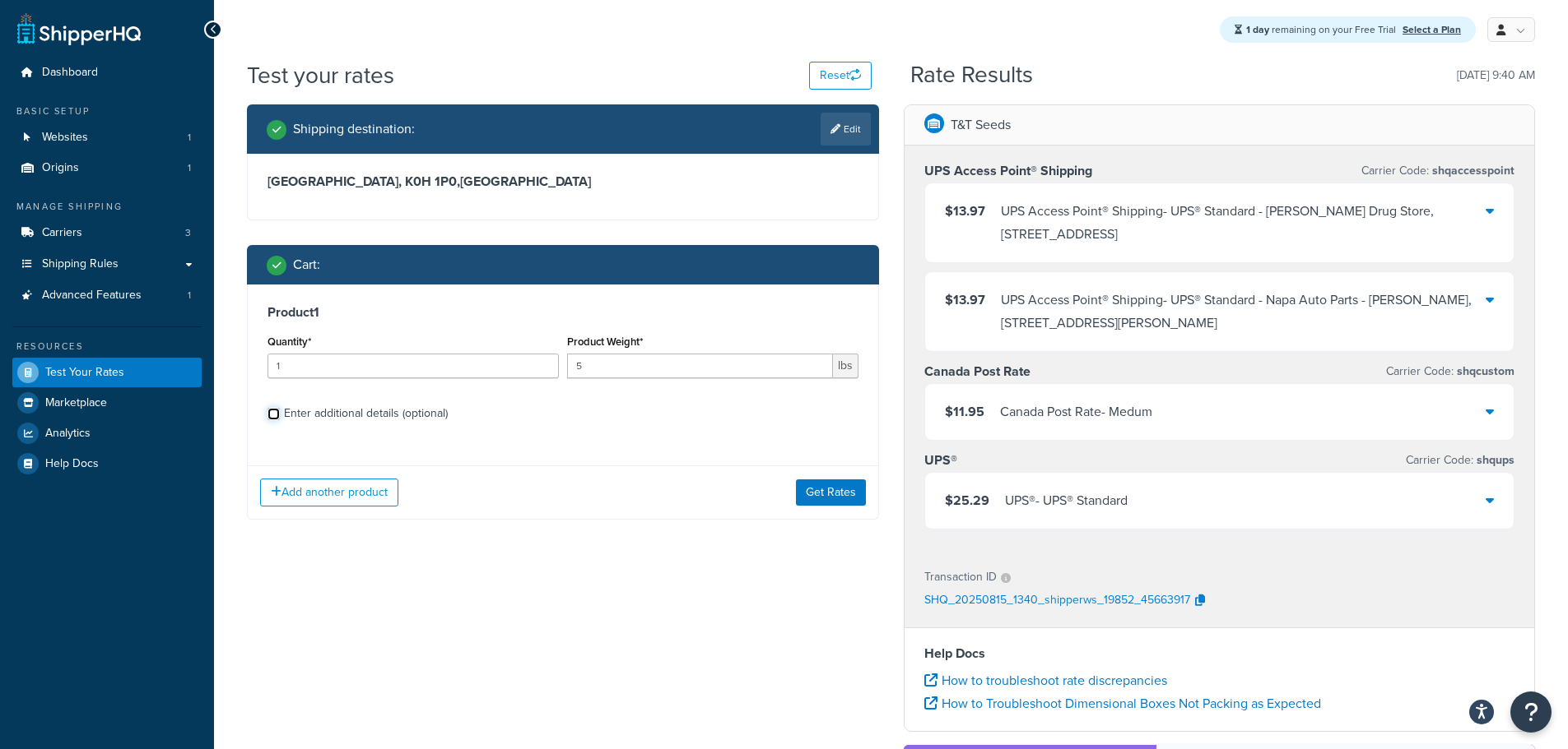
click at [277, 412] on input "Enter additional details (optional)" at bounding box center [274, 415] width 12 height 12
checkbox input "true"
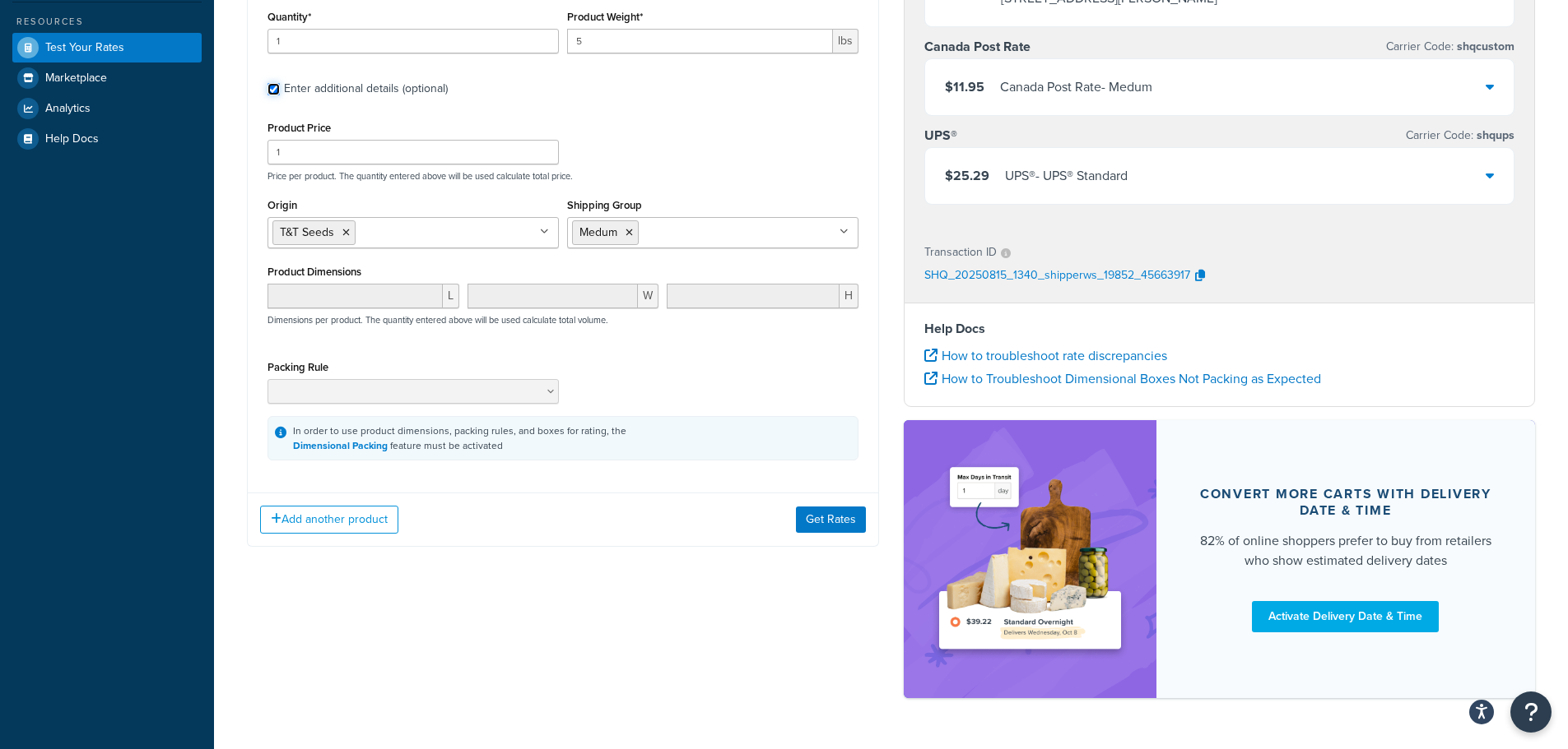
scroll to position [329, 0]
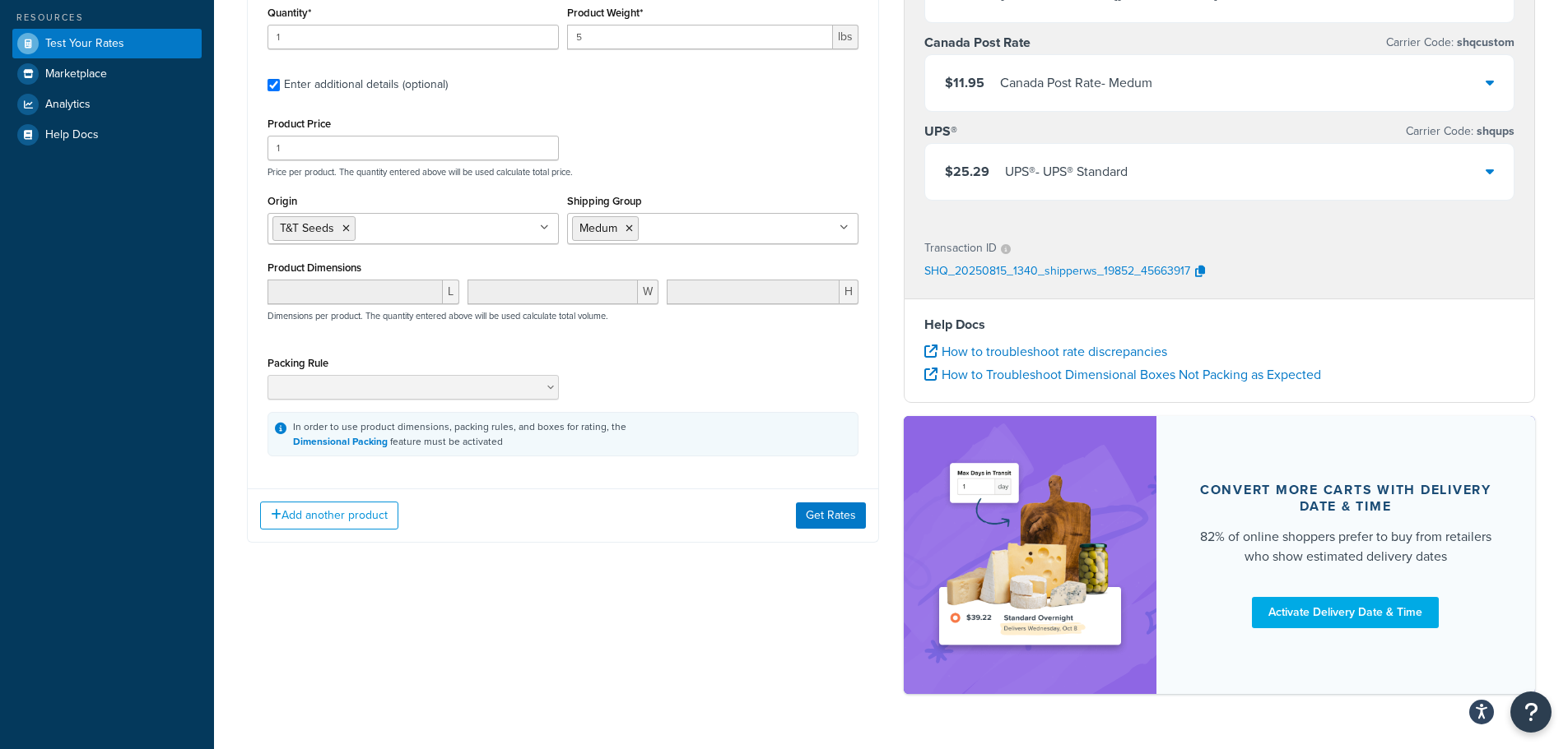
click at [842, 231] on icon at bounding box center [844, 228] width 9 height 10
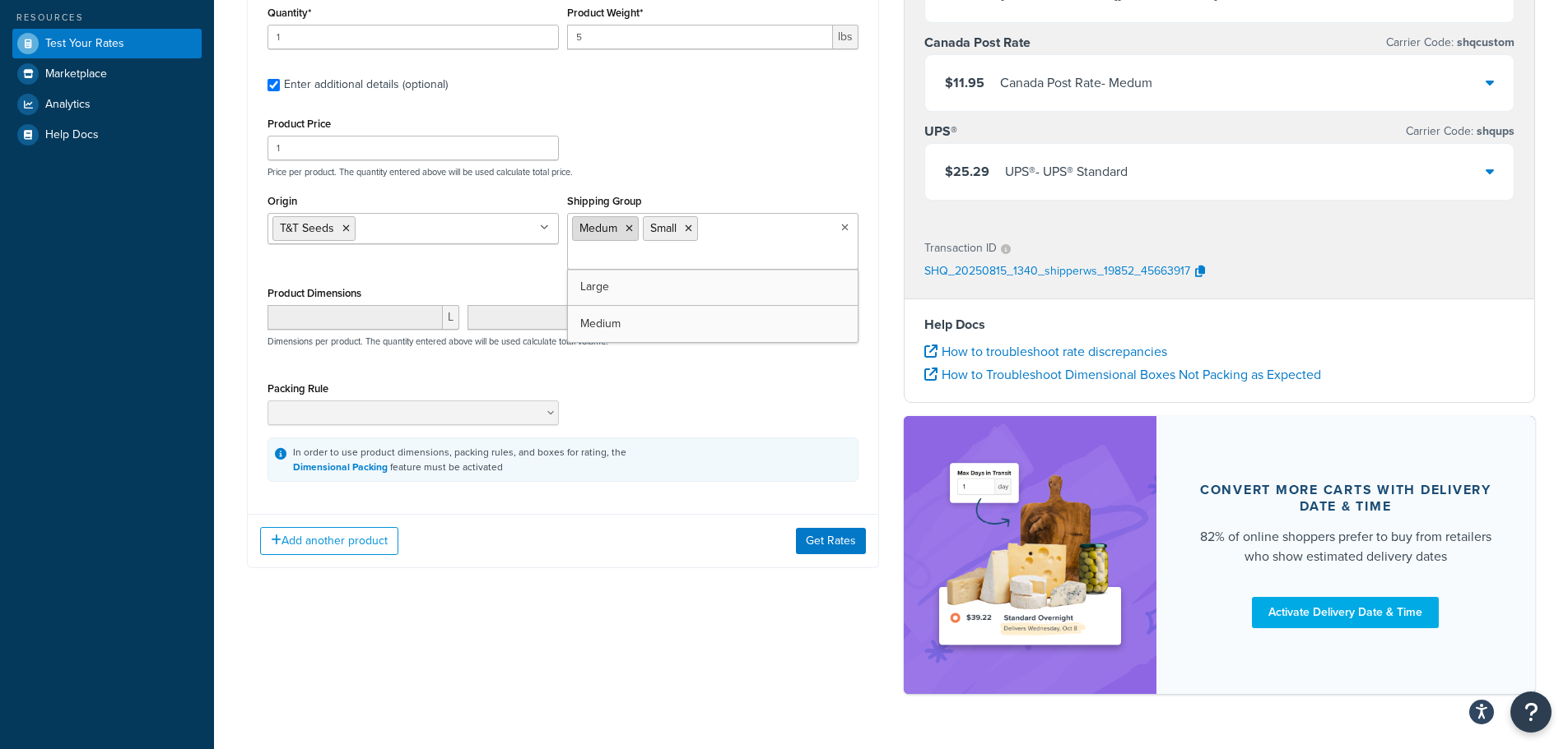
click at [628, 230] on icon at bounding box center [629, 229] width 7 height 10
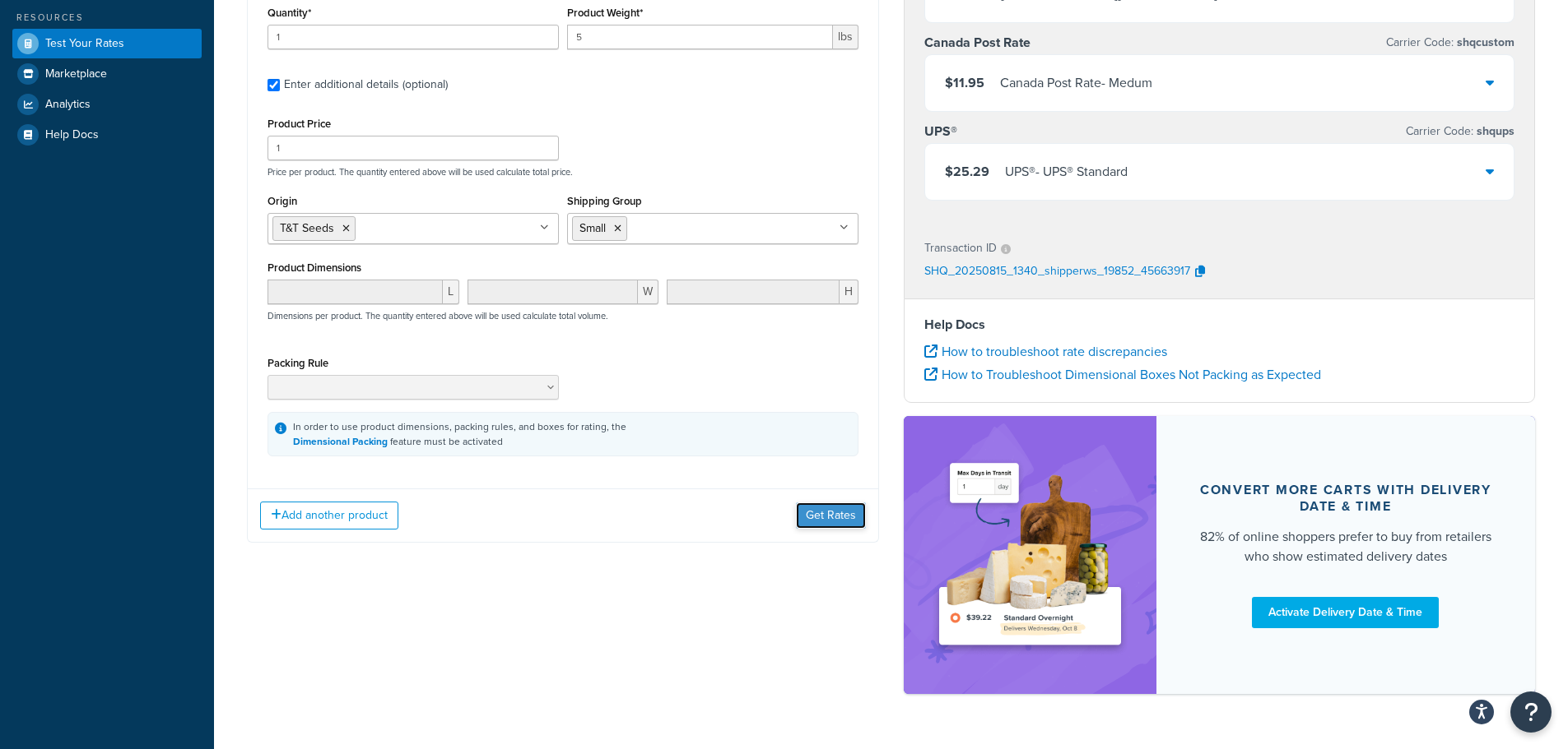
click at [841, 514] on button "Get Rates" at bounding box center [830, 516] width 70 height 27
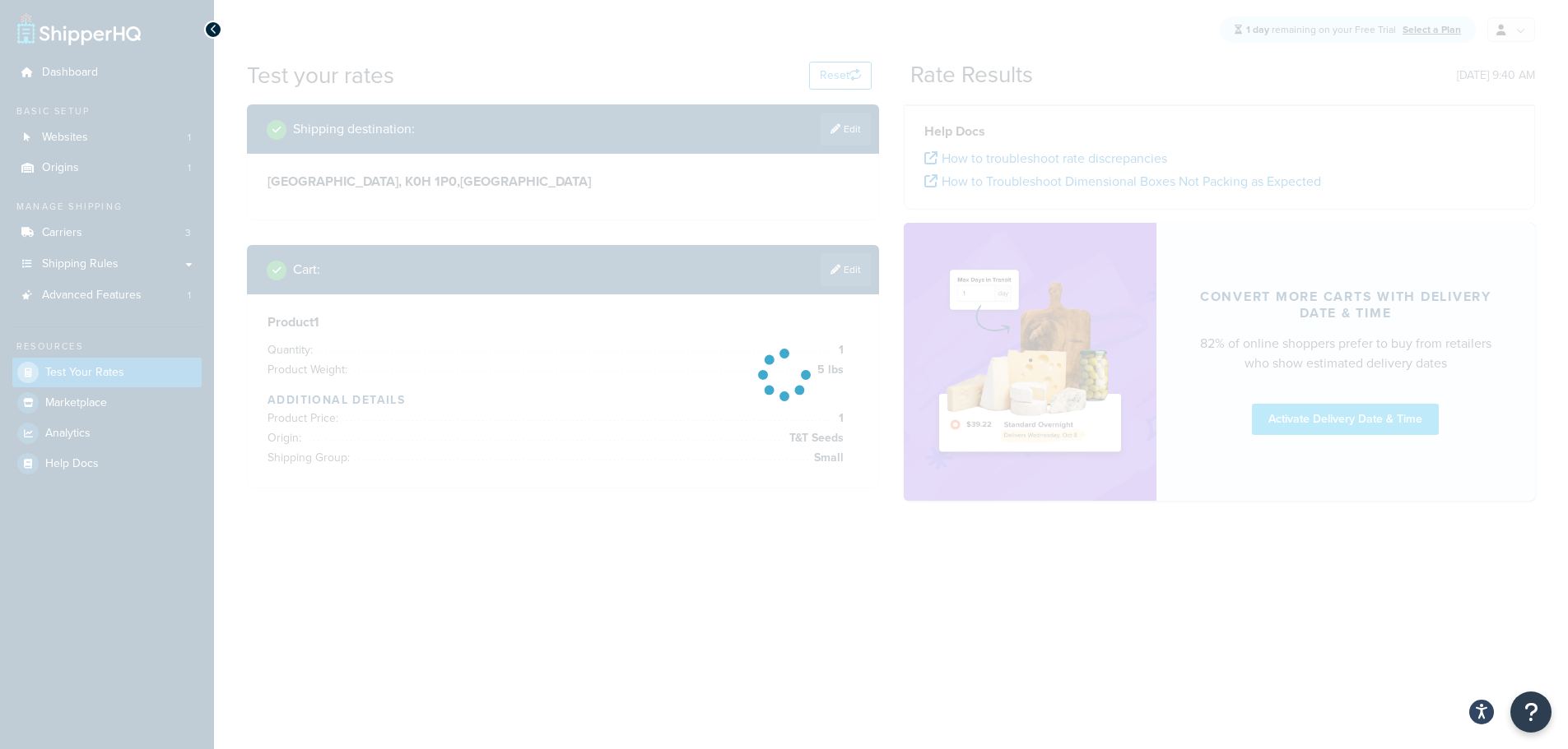
scroll to position [0, 0]
